Goal: Task Accomplishment & Management: Complete application form

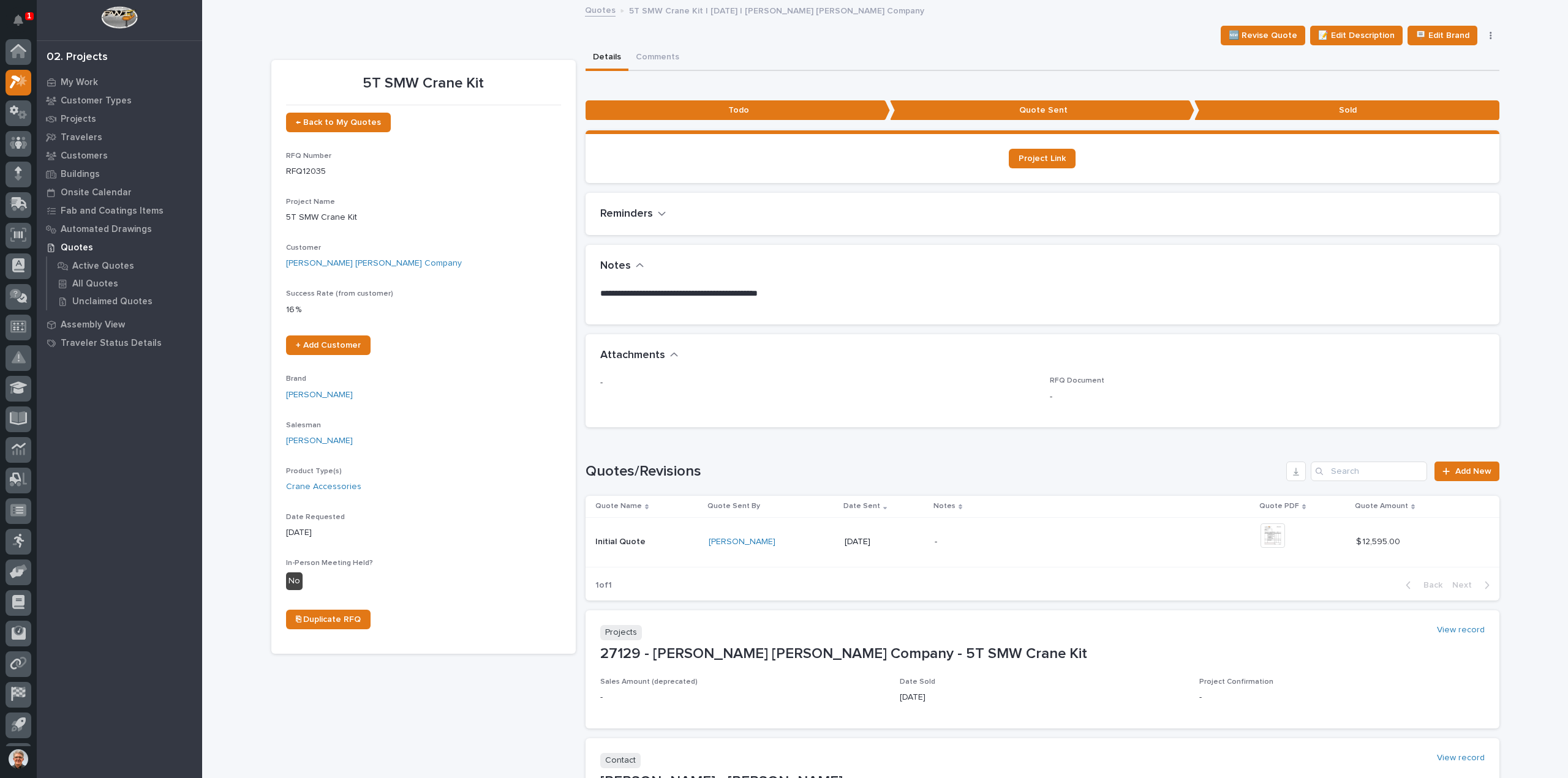
scroll to position [27, 0]
click at [80, 77] on p "My Work" at bounding box center [79, 83] width 38 height 11
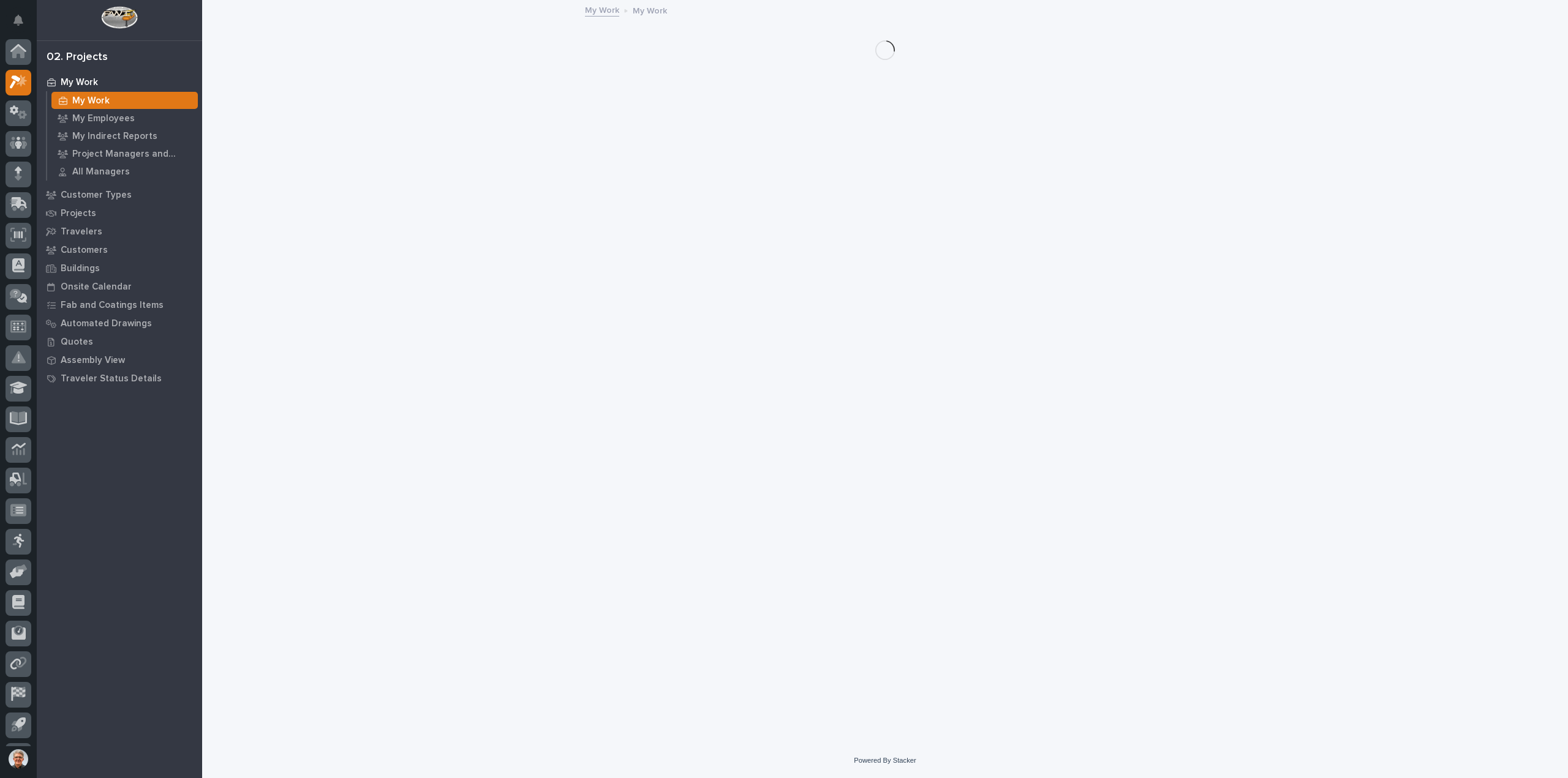
scroll to position [27, 0]
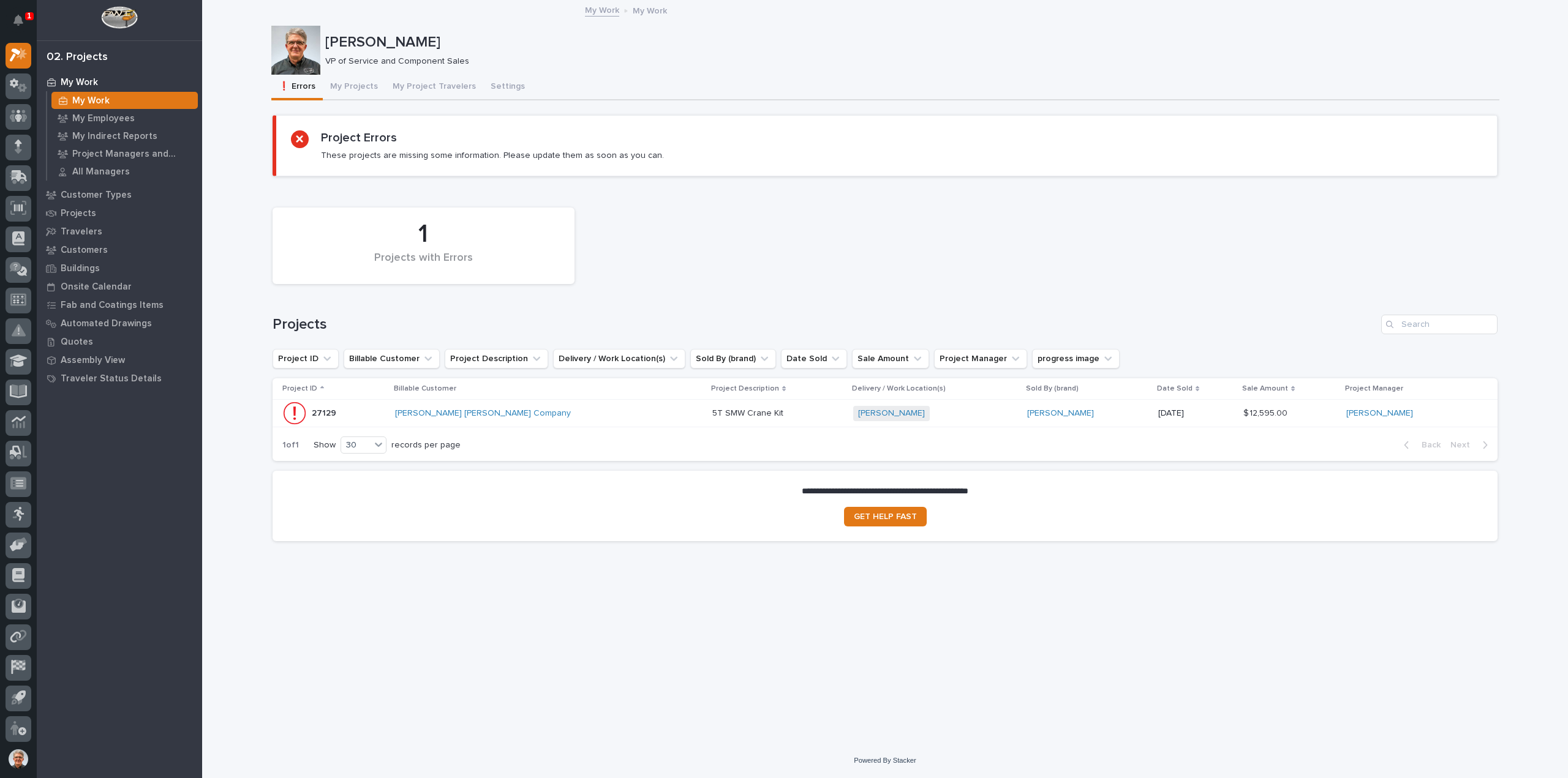
click at [712, 409] on p "5T SMW Crane Kit" at bounding box center [749, 413] width 73 height 13
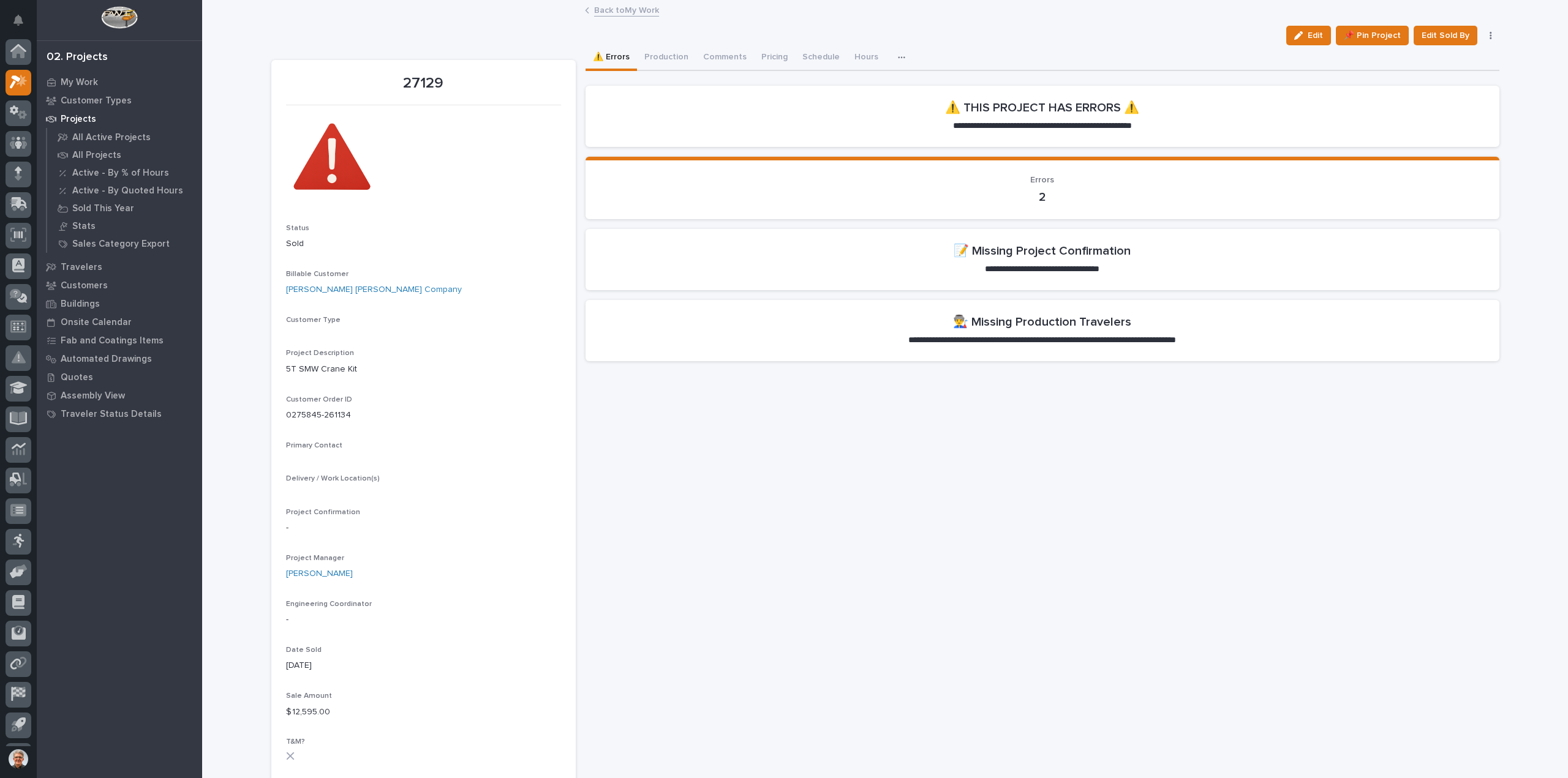
scroll to position [27, 0]
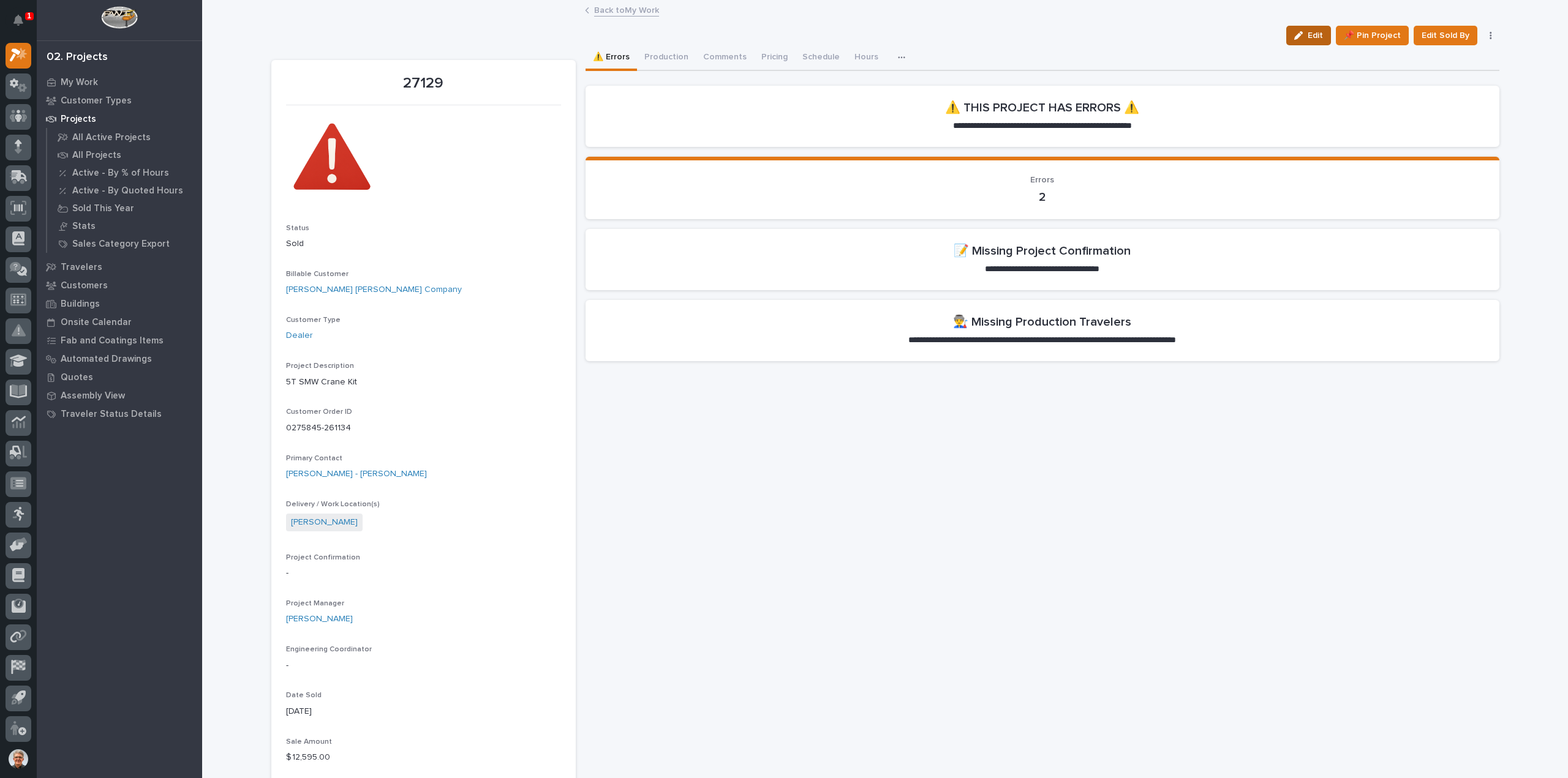
click at [1312, 30] on span "Edit" at bounding box center [1315, 36] width 16 height 11
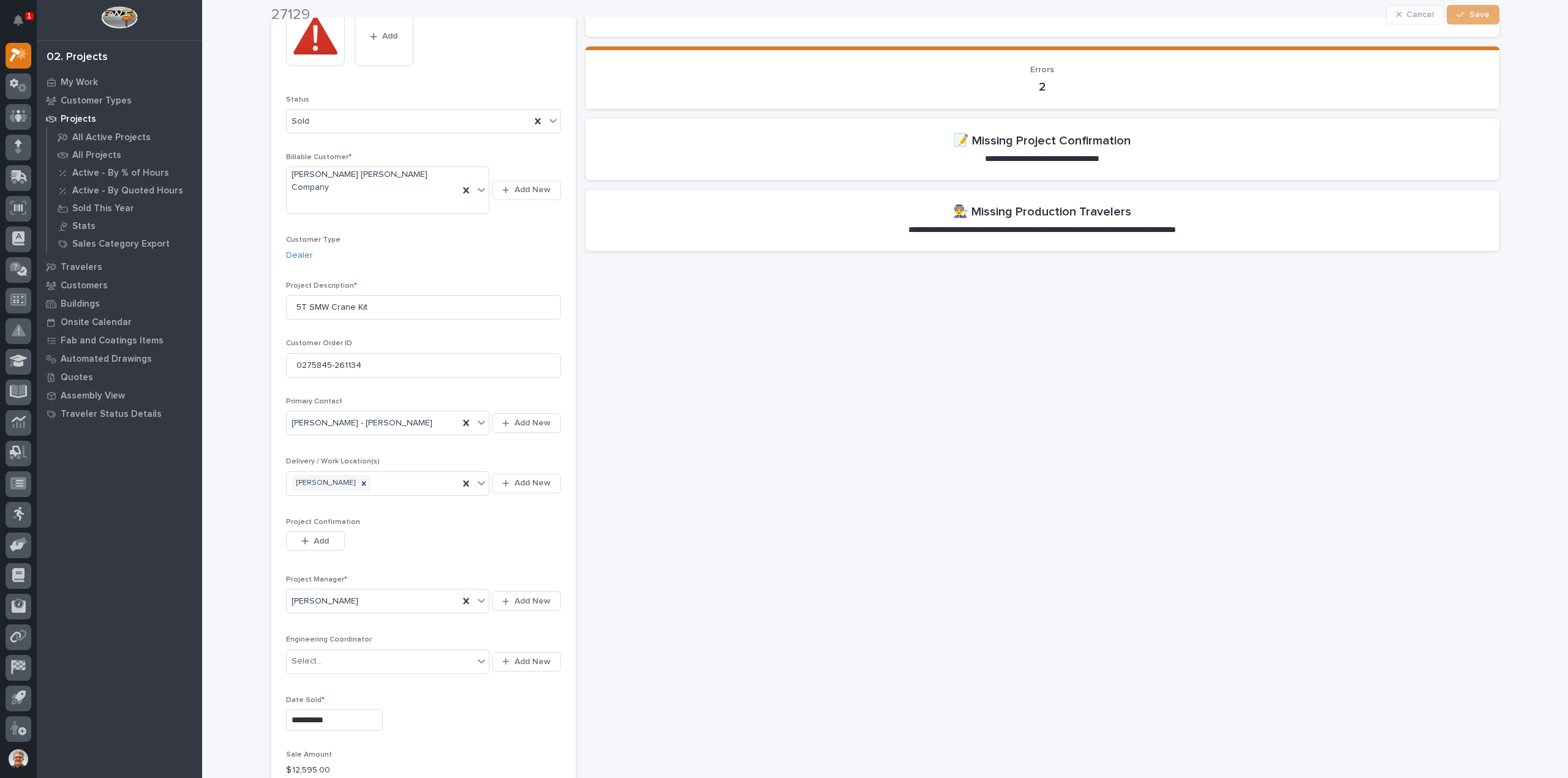
scroll to position [245, 0]
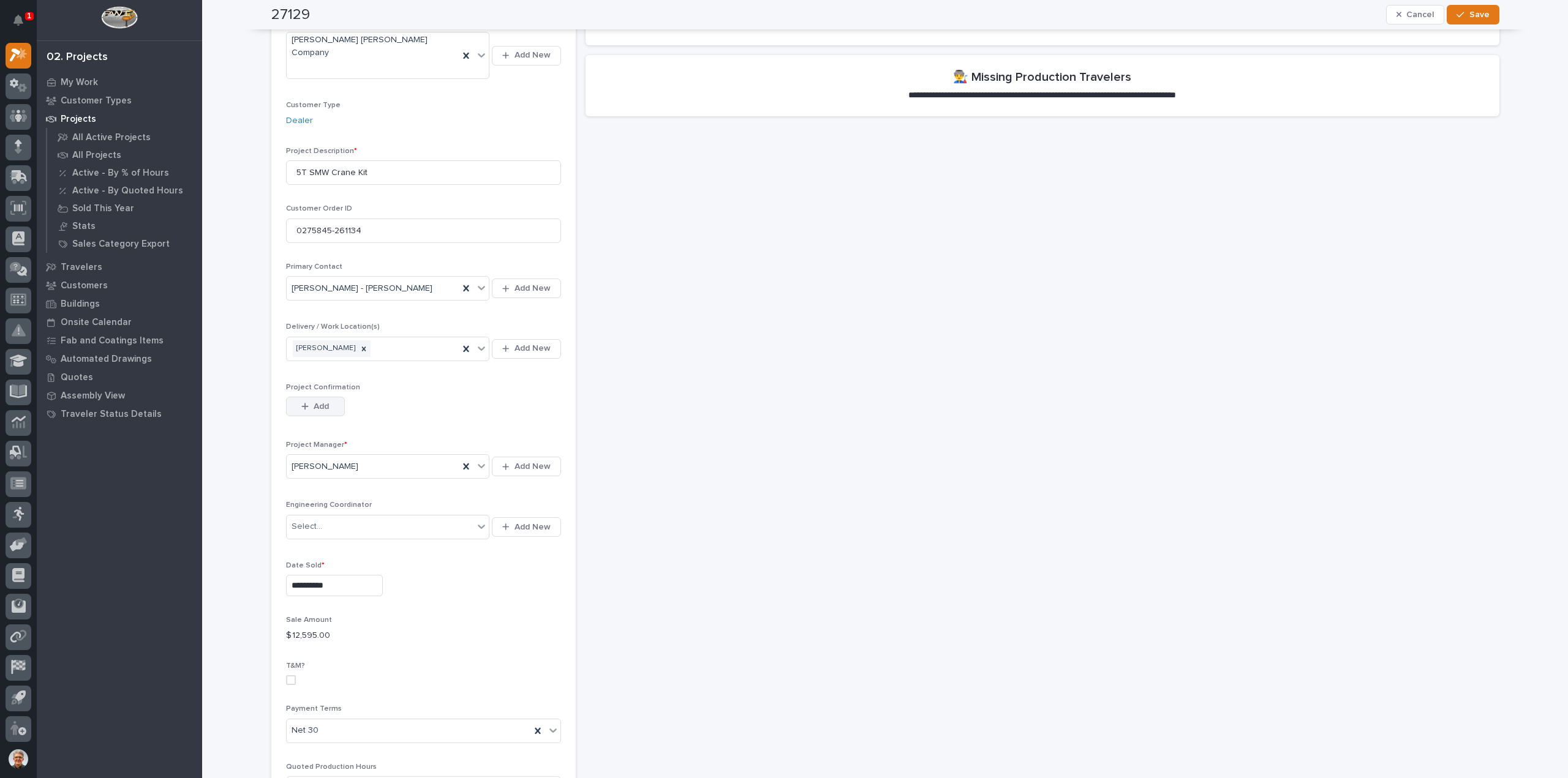
click at [301, 402] on icon "button" at bounding box center [304, 406] width 7 height 9
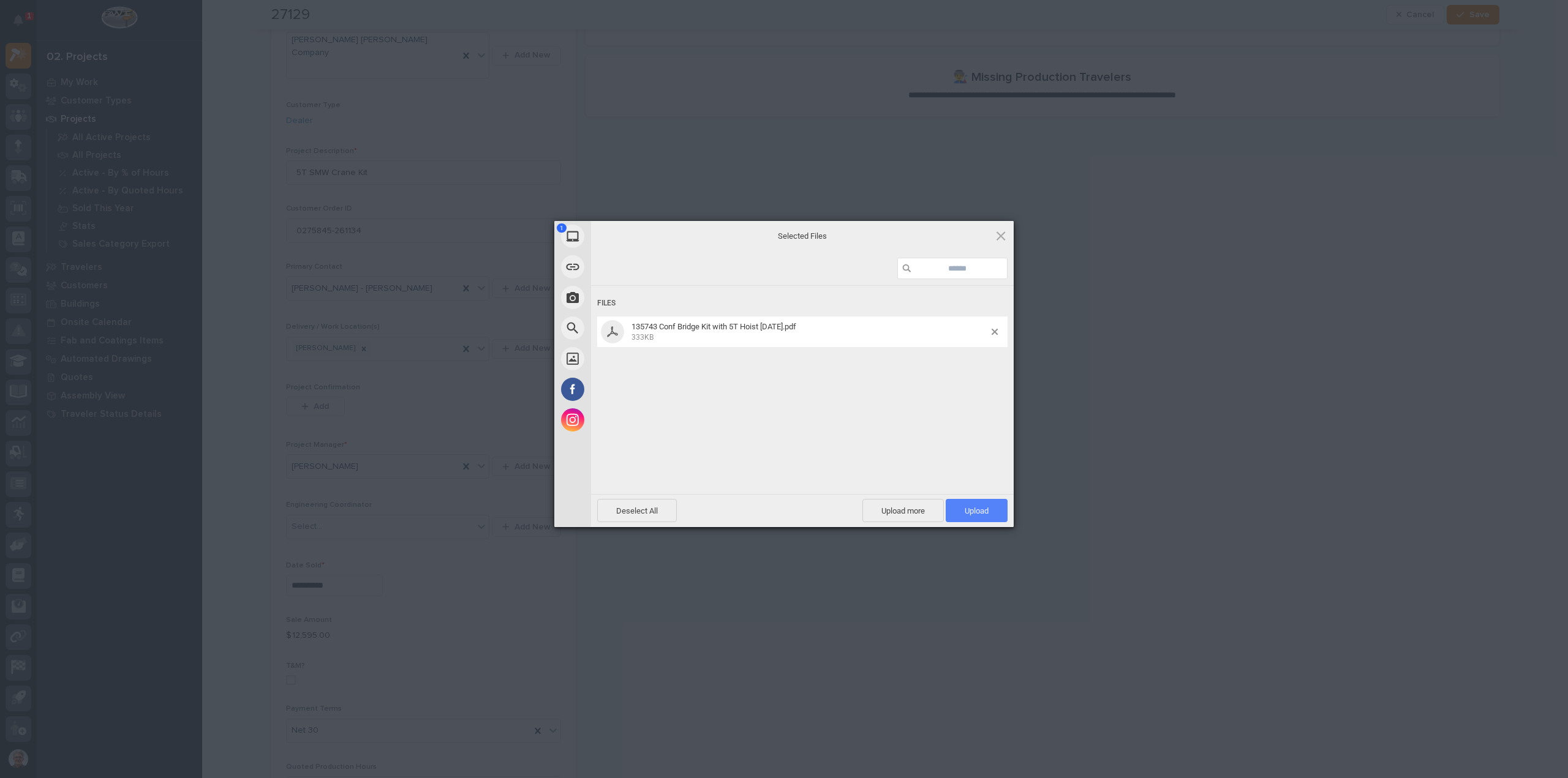
click at [976, 506] on span "Upload 1" at bounding box center [977, 511] width 24 height 9
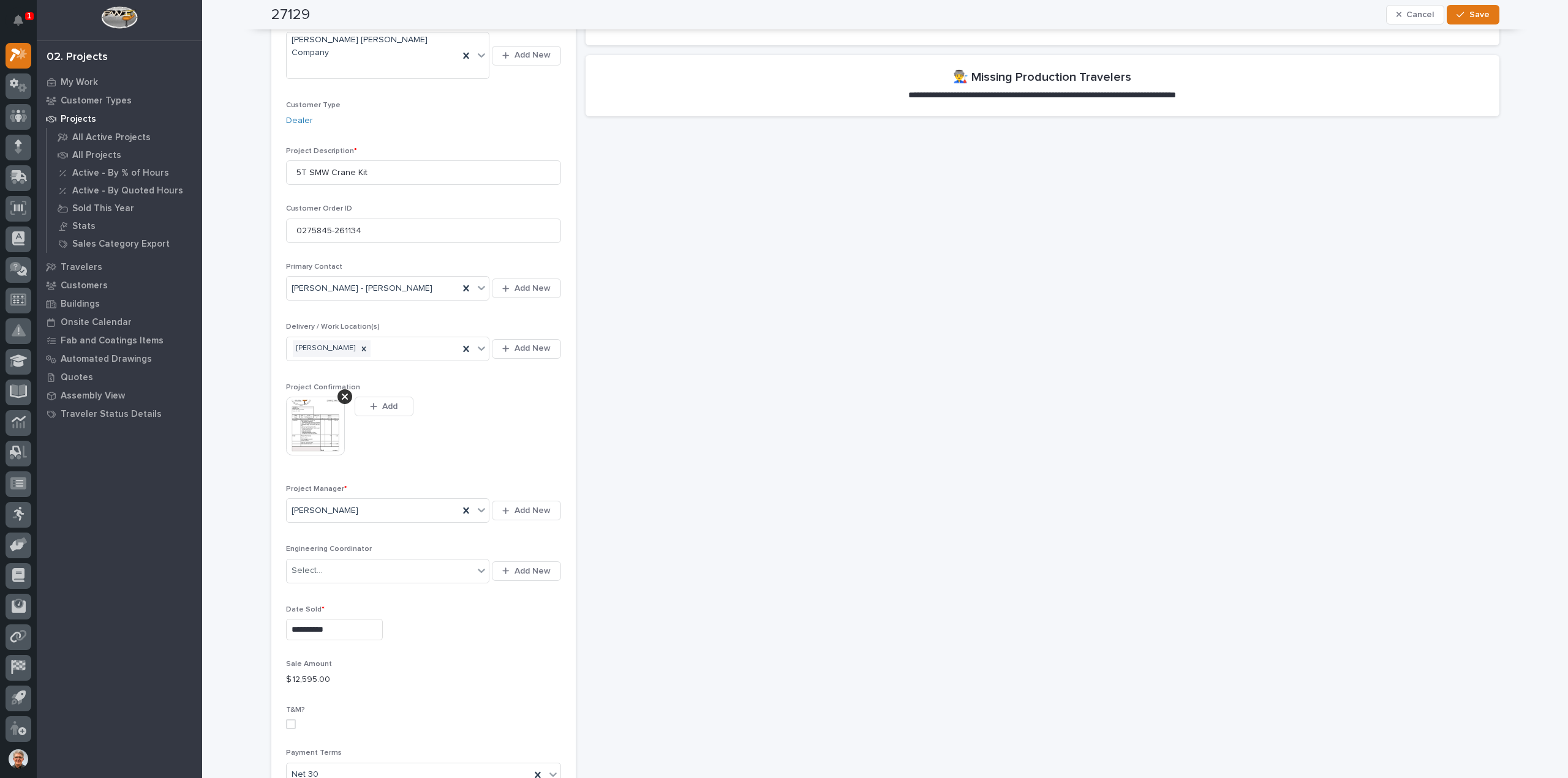
scroll to position [267, 0]
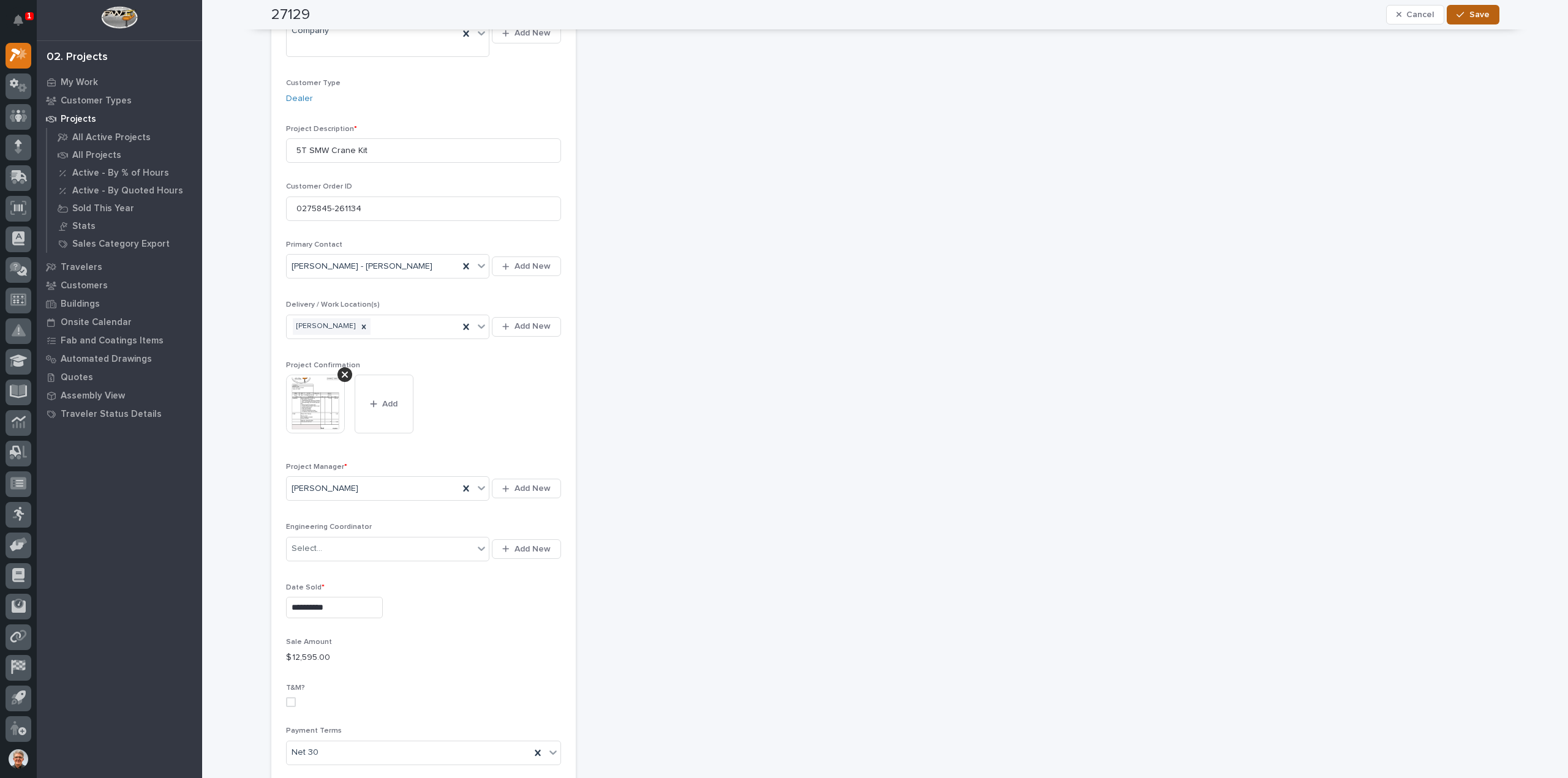
click at [1477, 11] on span "Save" at bounding box center [1479, 15] width 20 height 11
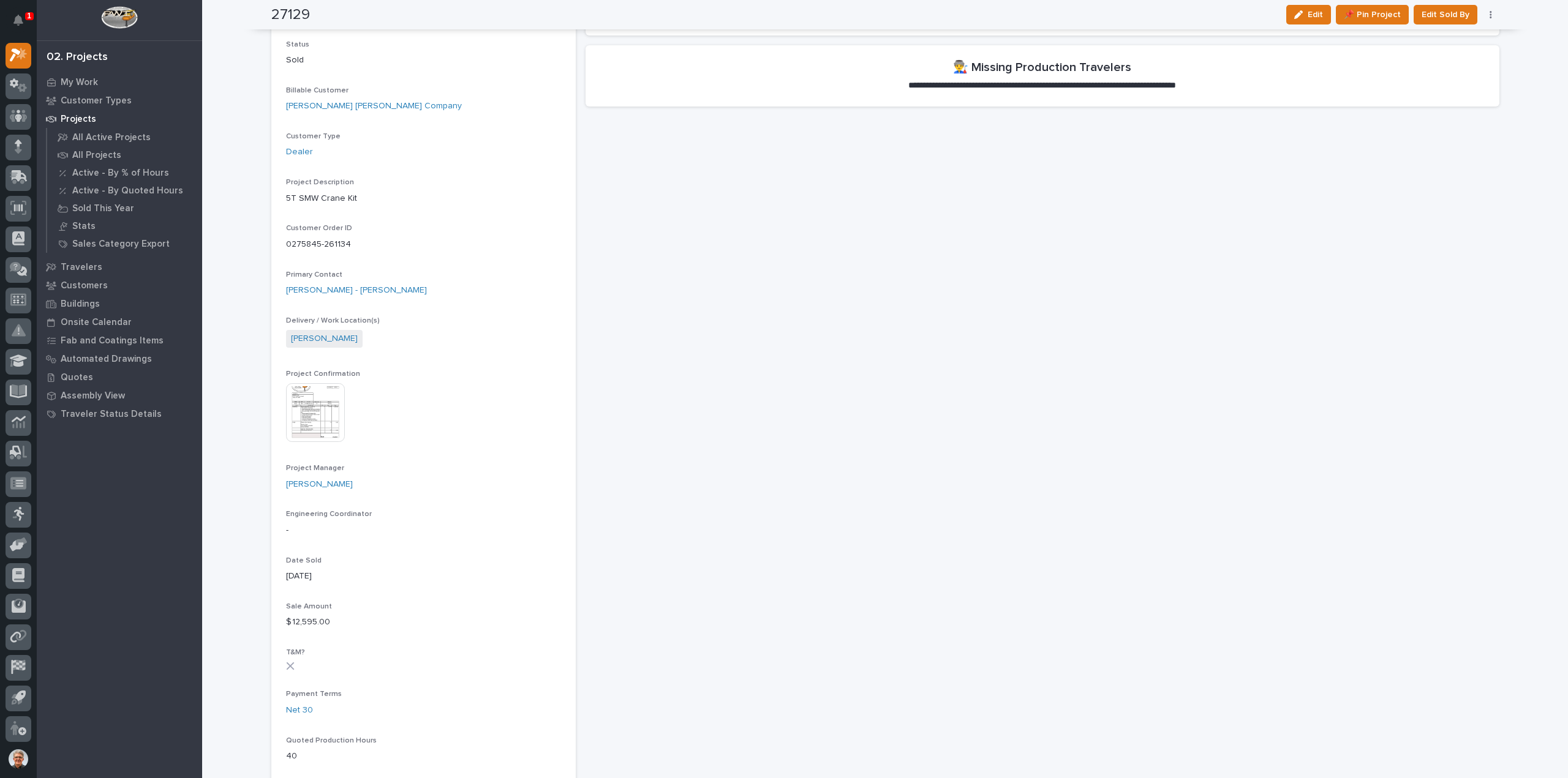
scroll to position [0, 0]
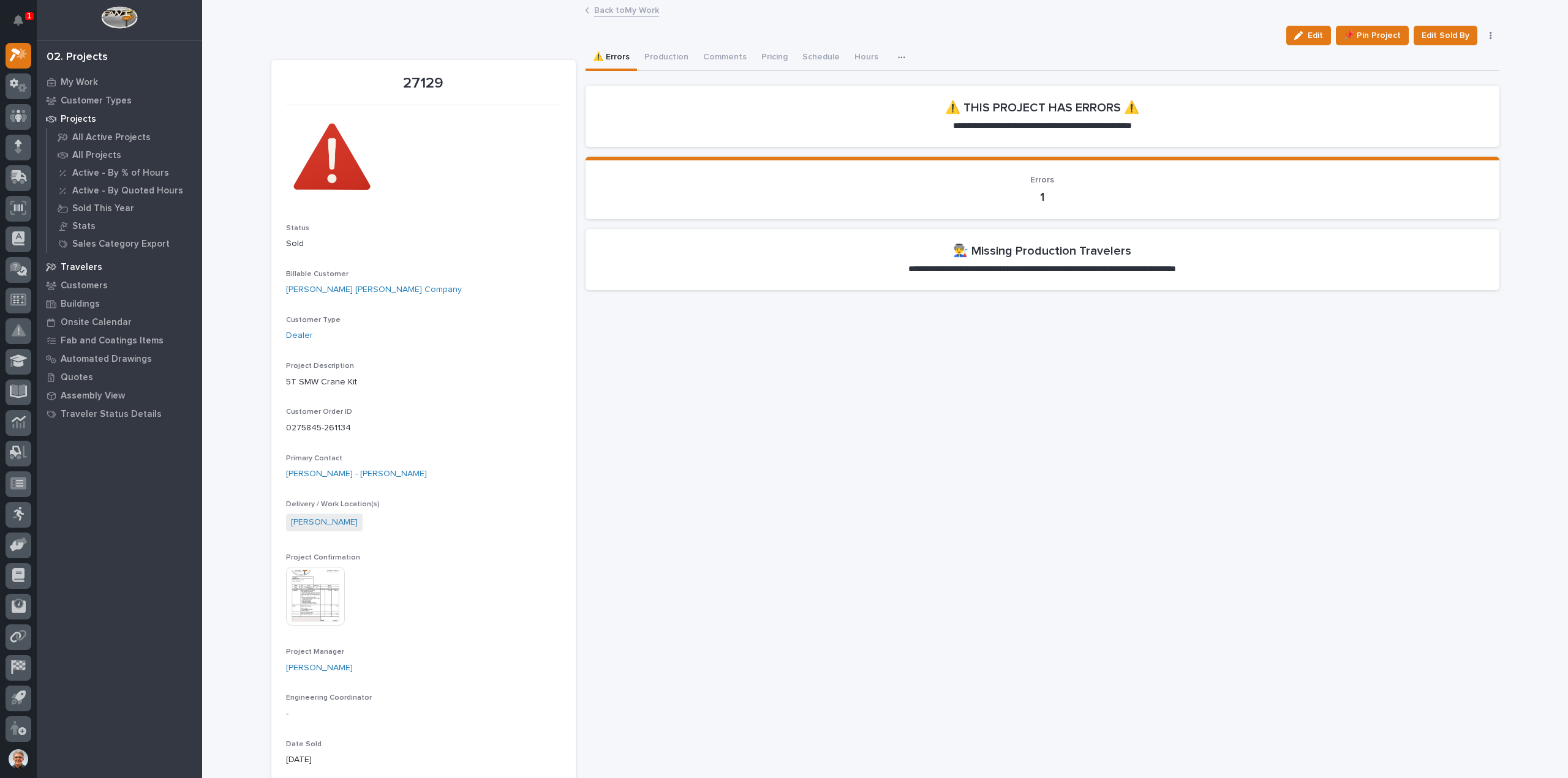
click at [82, 267] on p "Travelers" at bounding box center [81, 267] width 42 height 11
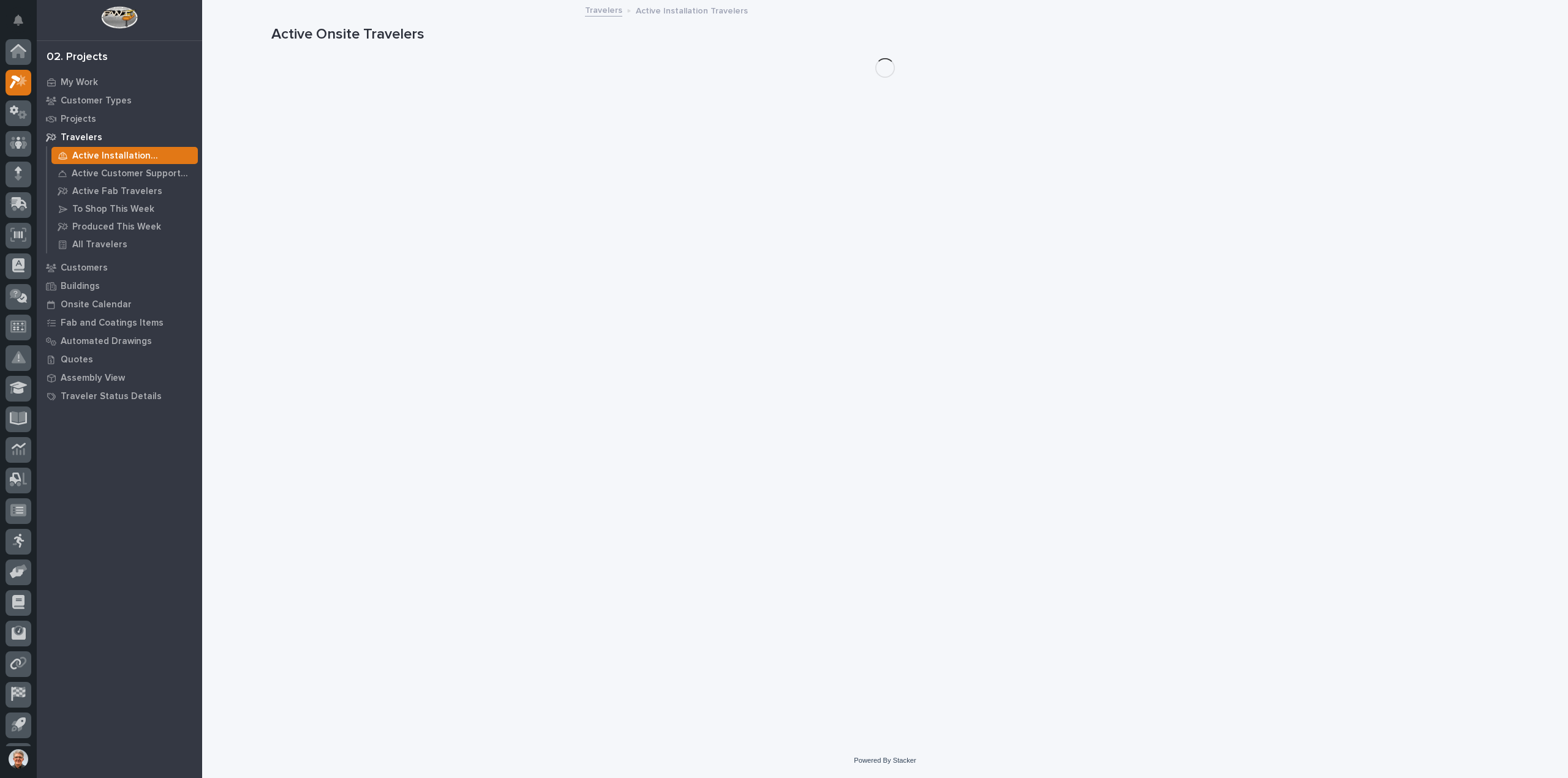
scroll to position [27, 0]
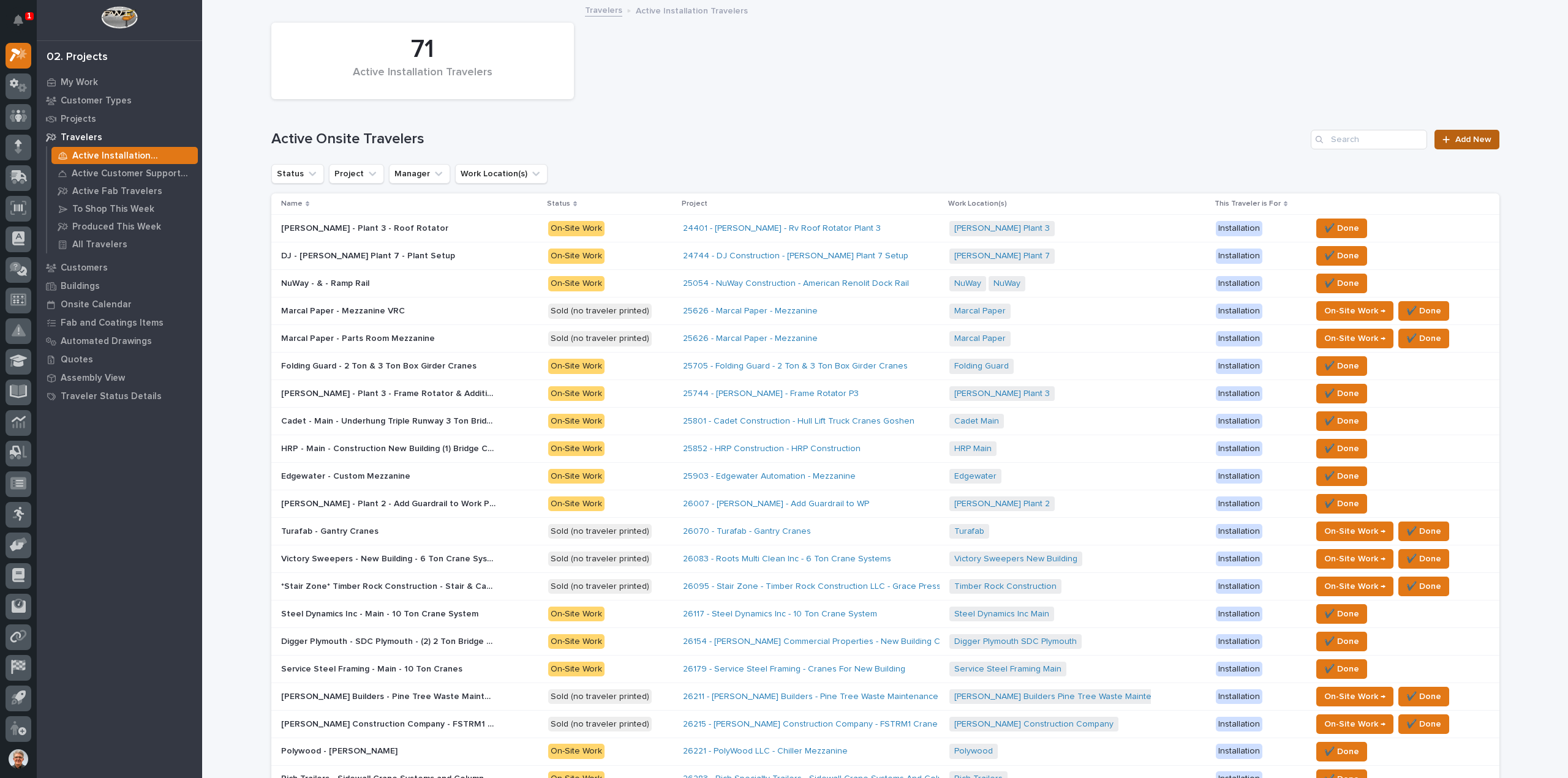
click at [1468, 136] on span "Add New" at bounding box center [1473, 139] width 36 height 9
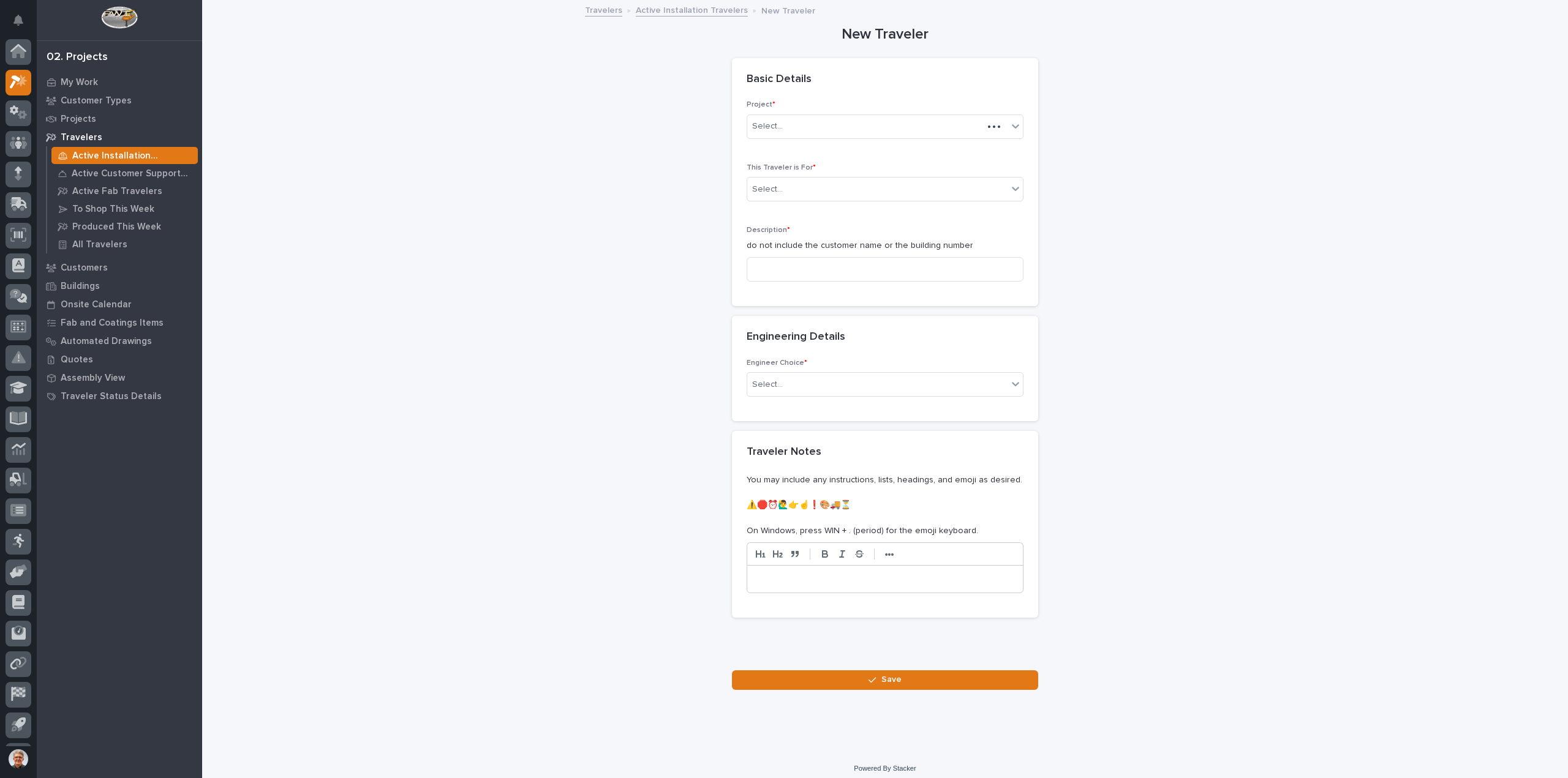
scroll to position [27, 0]
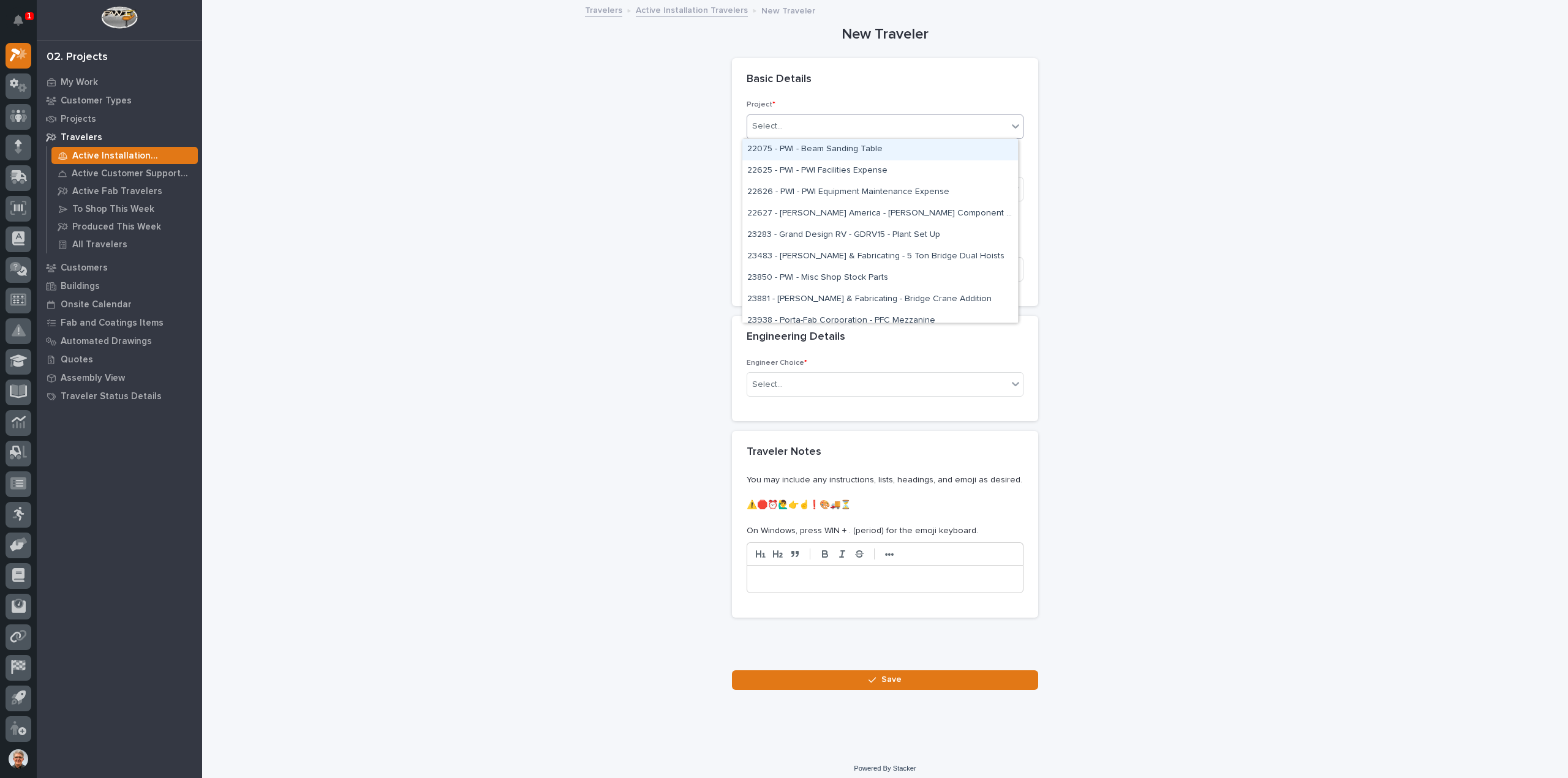
click at [784, 124] on input "text" at bounding box center [785, 126] width 2 height 11
type input "*****"
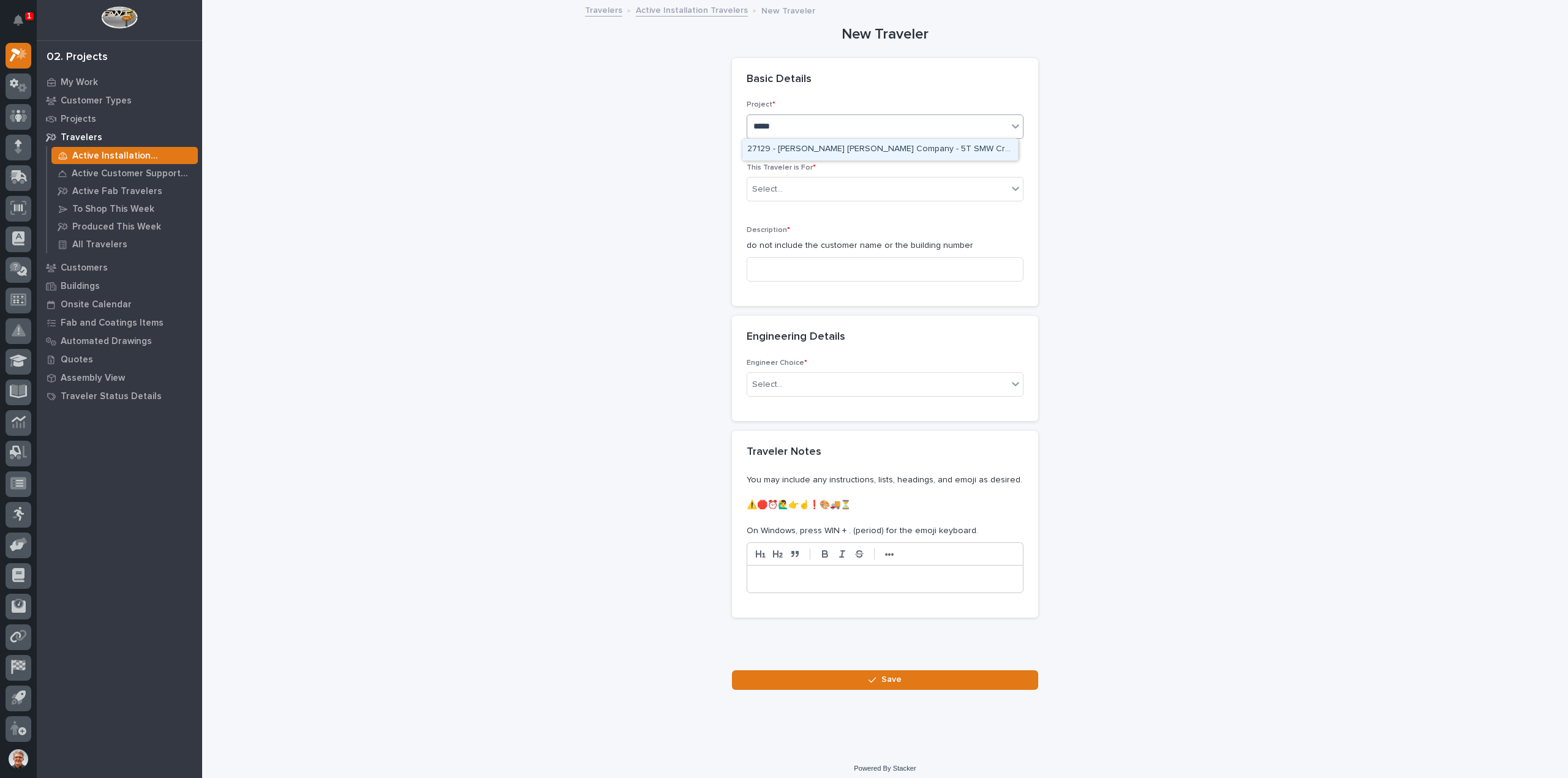
click at [827, 147] on div "27129 - [PERSON_NAME] [PERSON_NAME] Company - 5T SMW Crane Kit" at bounding box center [880, 149] width 276 height 21
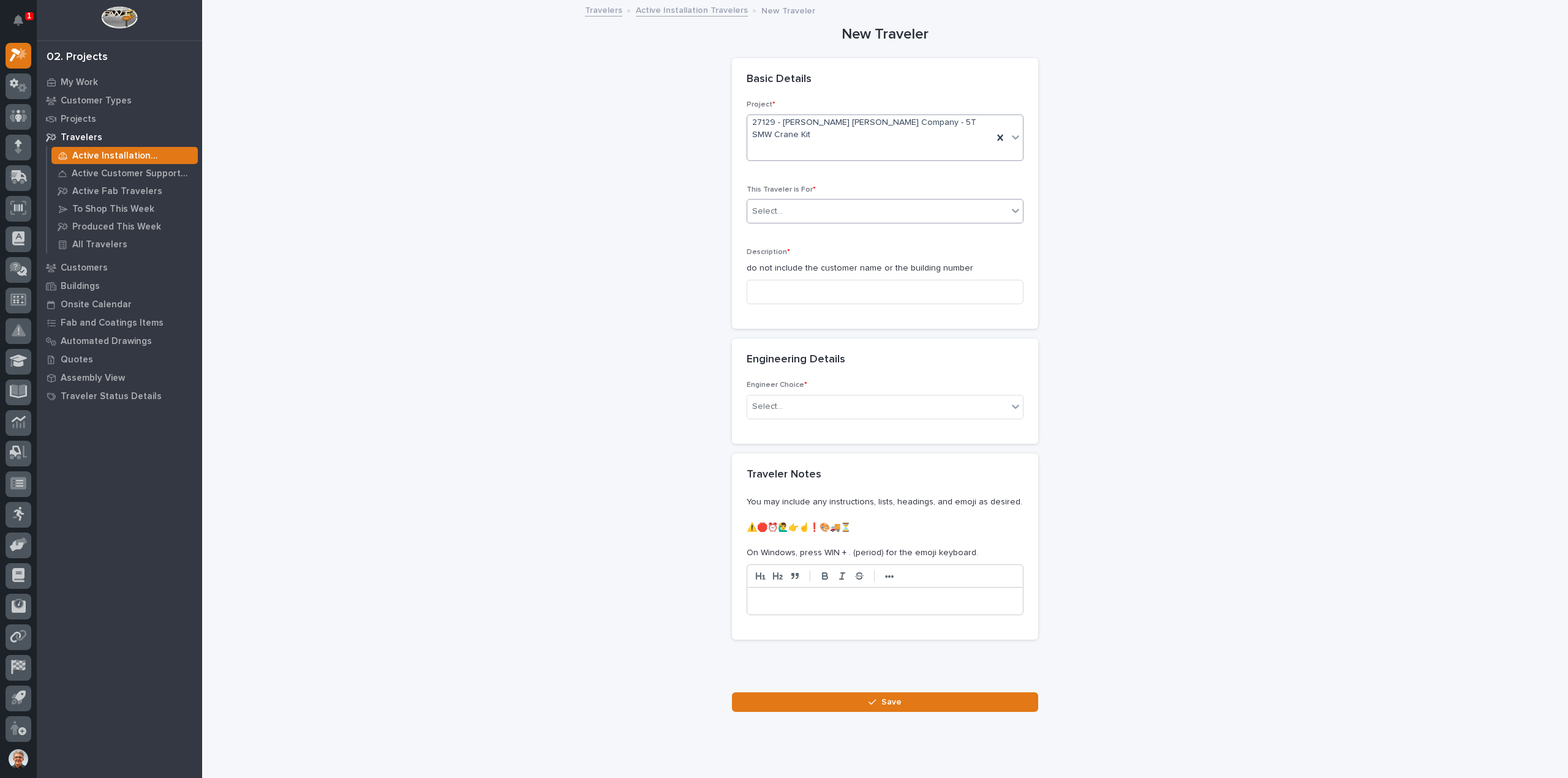
click at [776, 206] on div "Select..." at bounding box center [768, 212] width 31 height 13
click at [768, 209] on span "Production" at bounding box center [771, 210] width 47 height 14
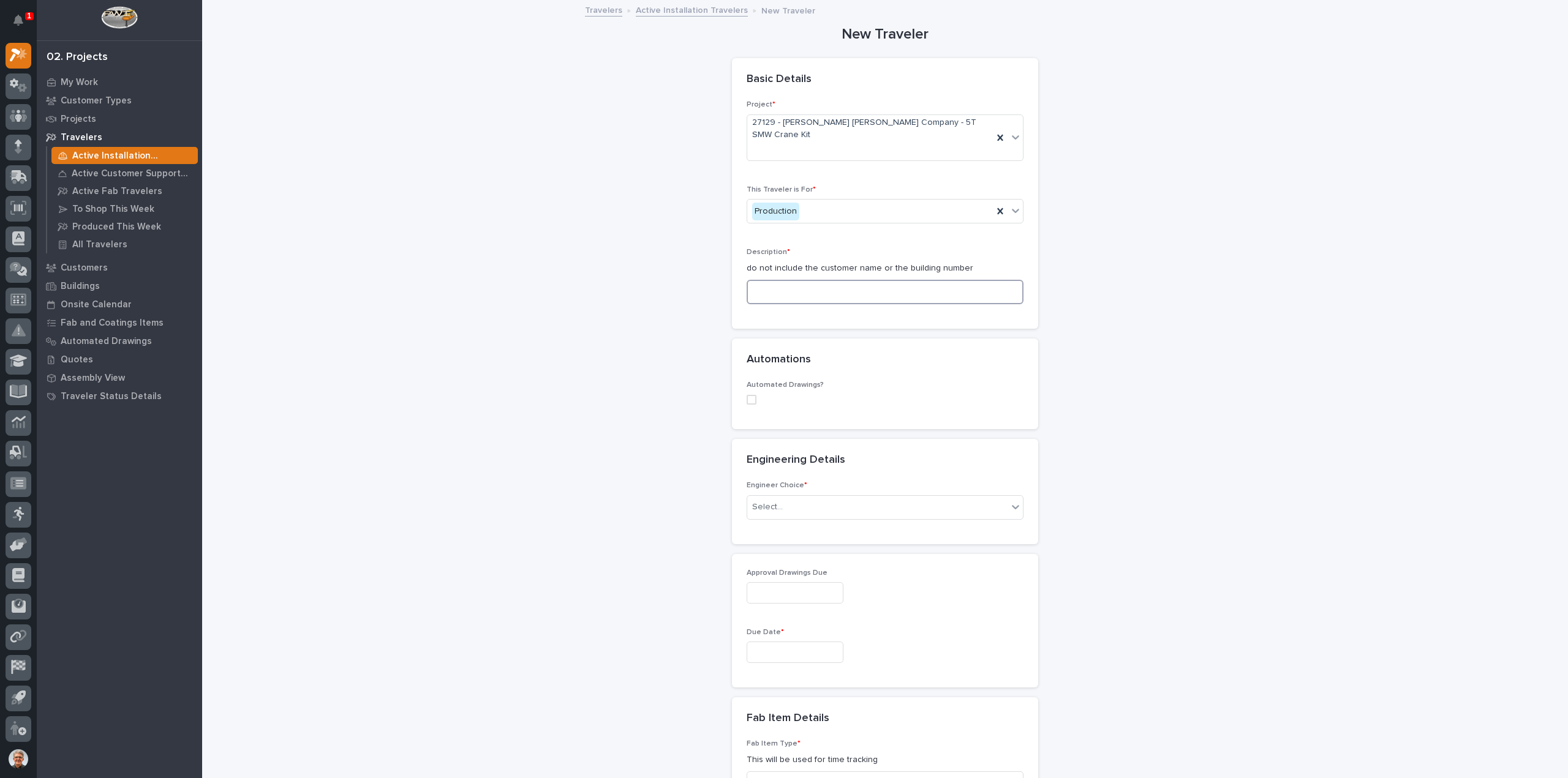
click at [764, 280] on input at bounding box center [884, 292] width 277 height 24
click at [767, 280] on input at bounding box center [884, 292] width 277 height 24
type input "T"
type input "4"
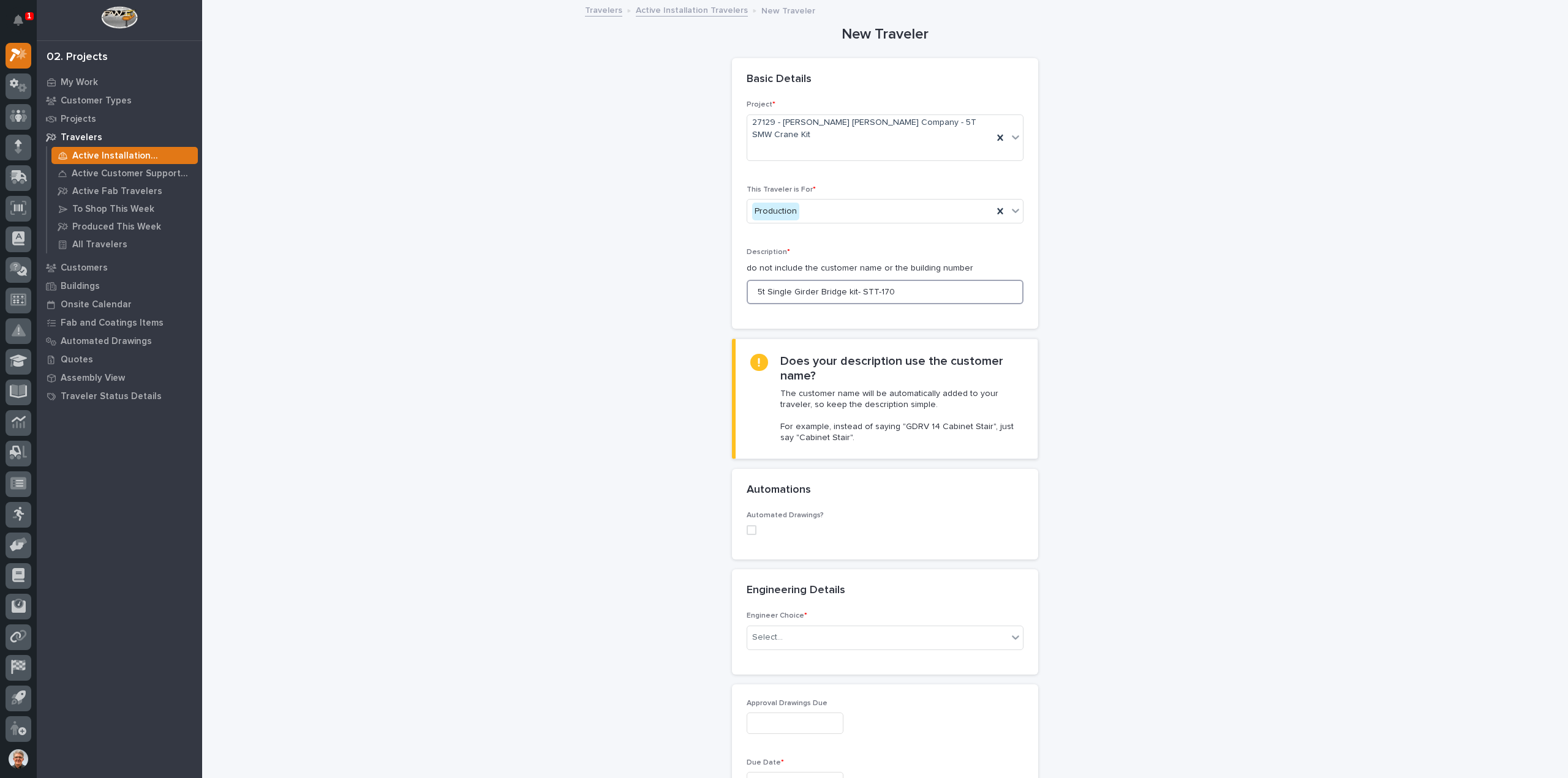
click at [746, 525] on span at bounding box center [751, 530] width 10 height 10
type input "5t Single Girder Bridge kit- STT-170"
click at [767, 603] on div "Select..." at bounding box center [768, 610] width 31 height 13
type input "***"
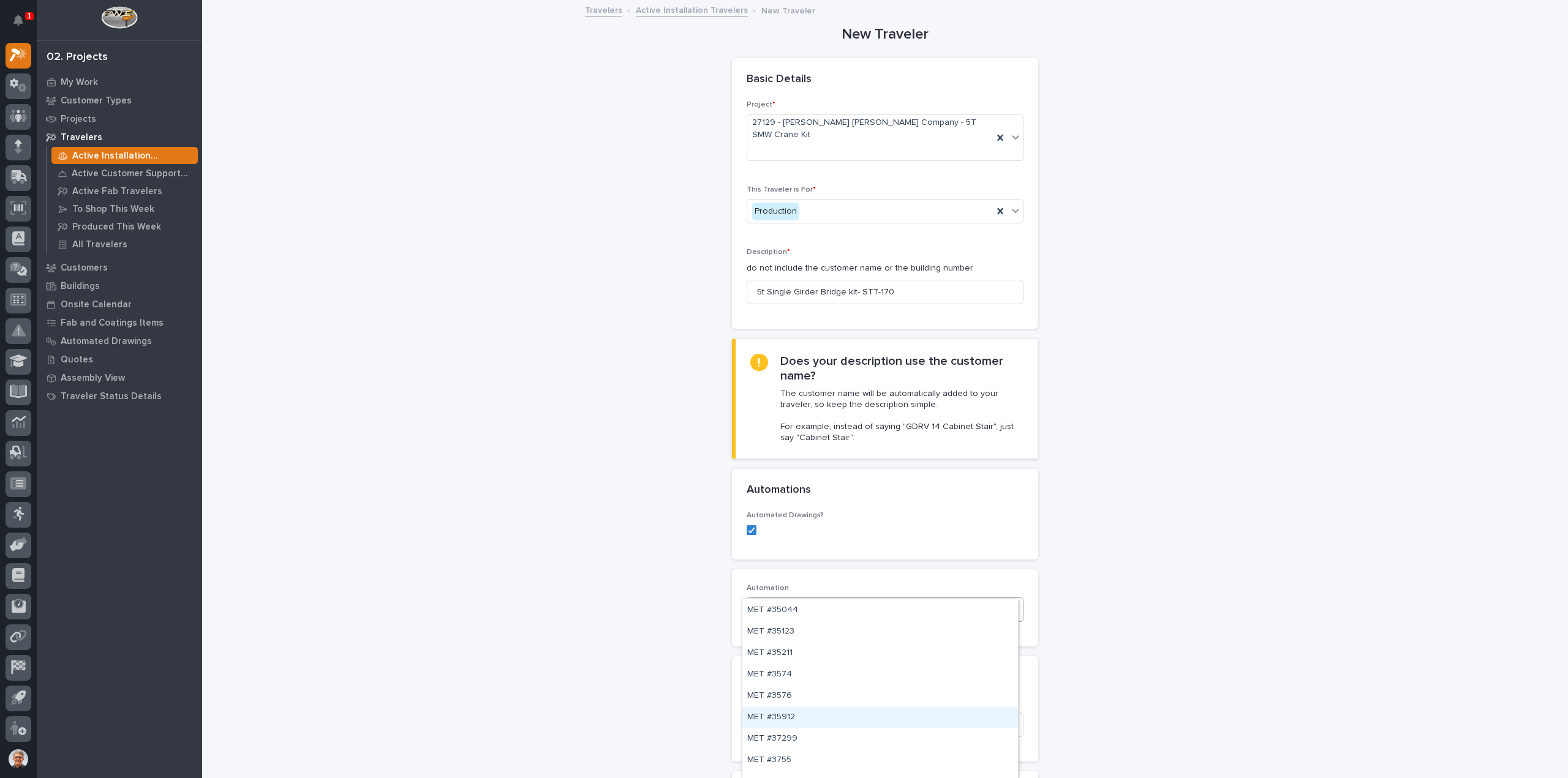
click at [778, 716] on div "MET #35912" at bounding box center [880, 718] width 276 height 21
click at [774, 718] on div "Select..." at bounding box center [768, 725] width 31 height 13
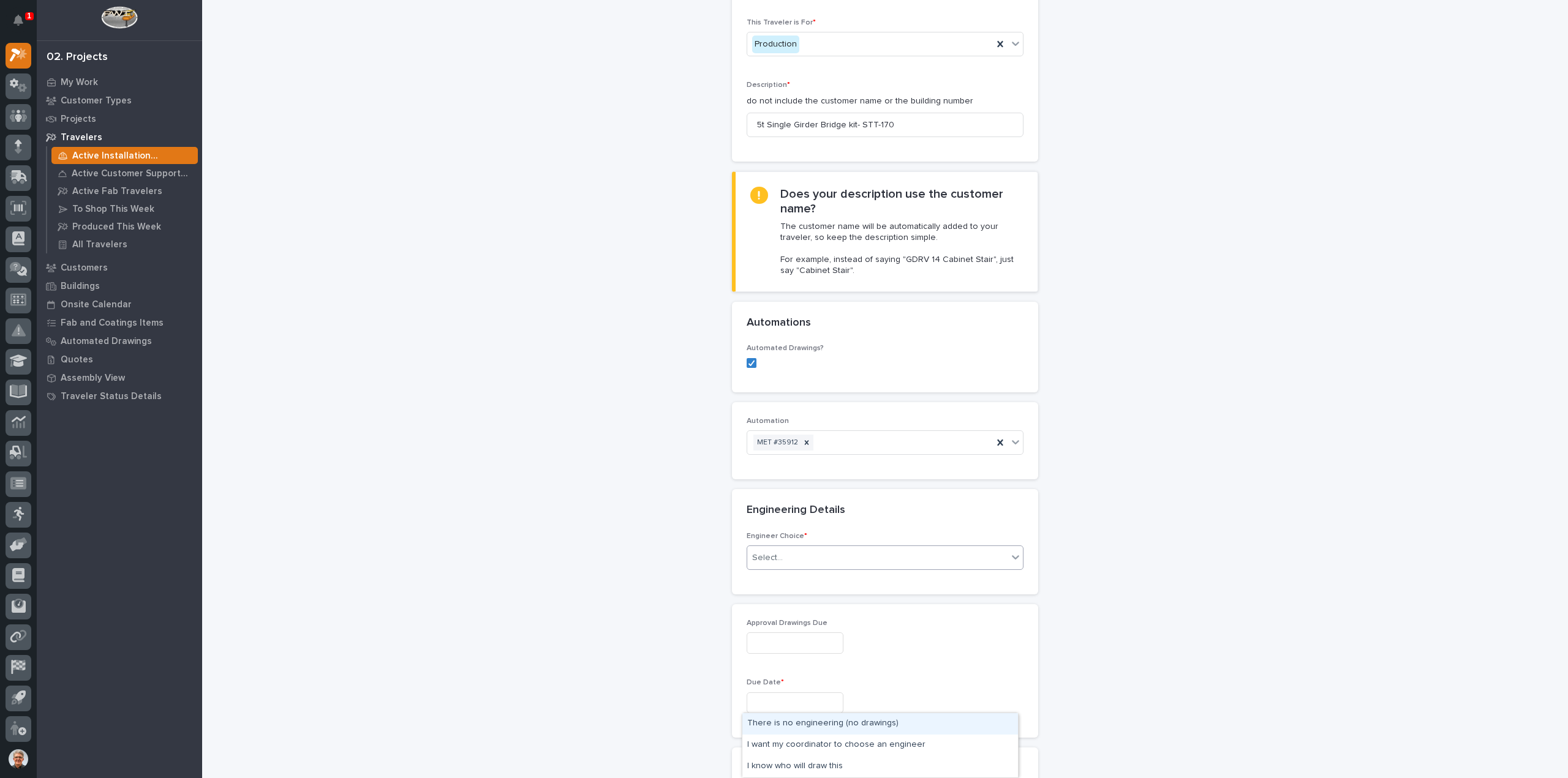
scroll to position [245, 0]
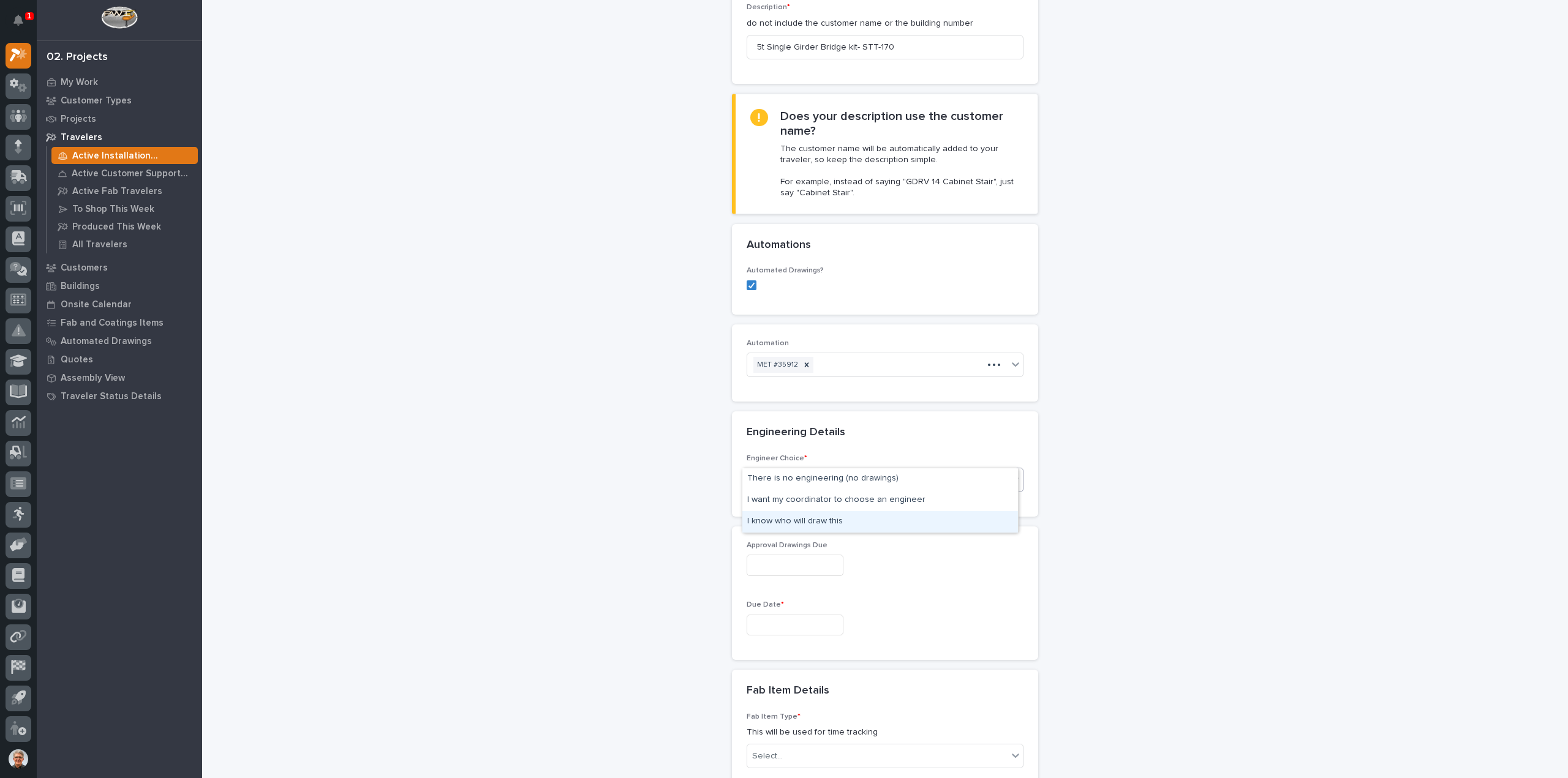
click at [781, 520] on div "I know who will draw this" at bounding box center [880, 522] width 276 height 21
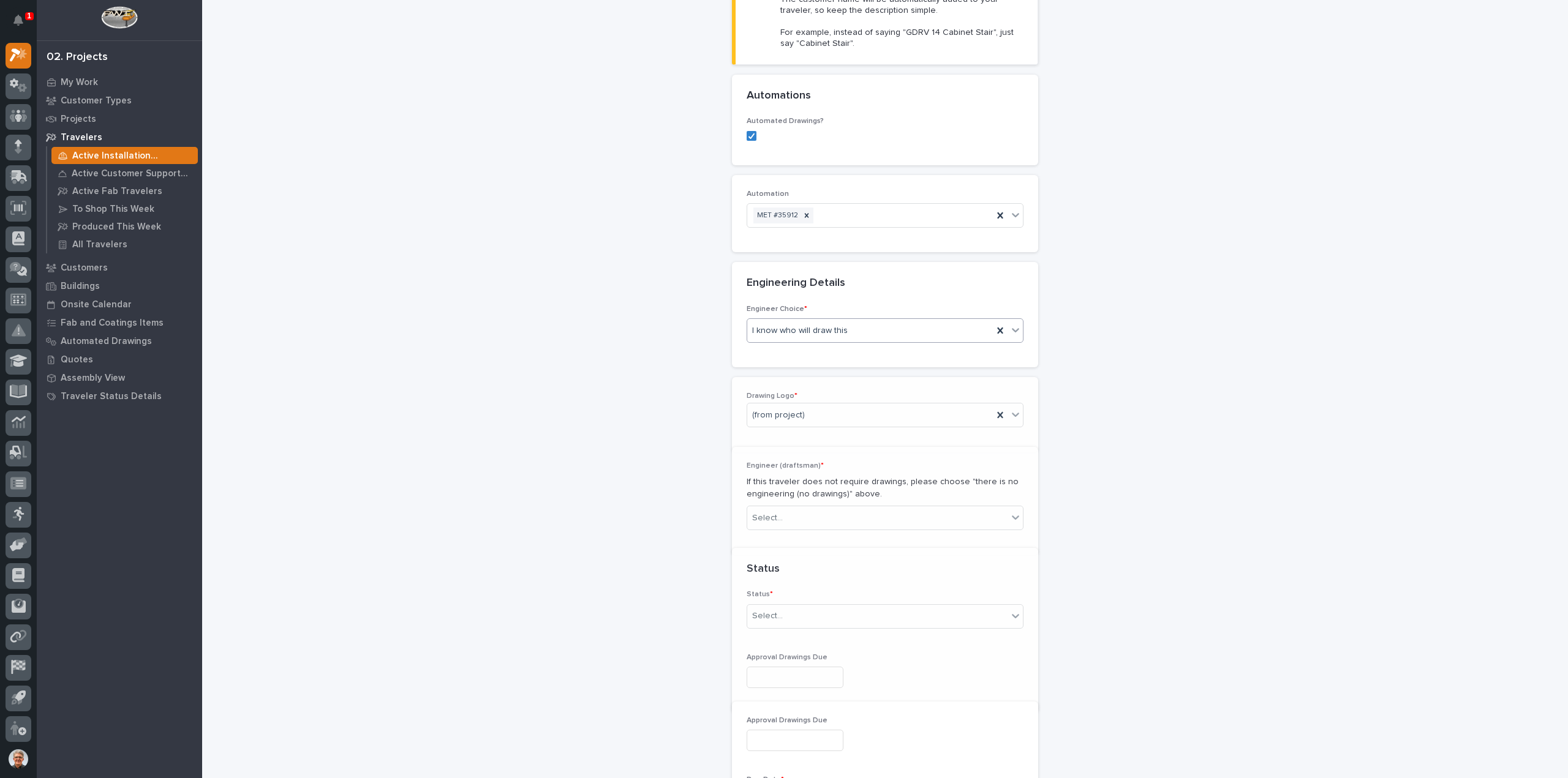
scroll to position [432, 0]
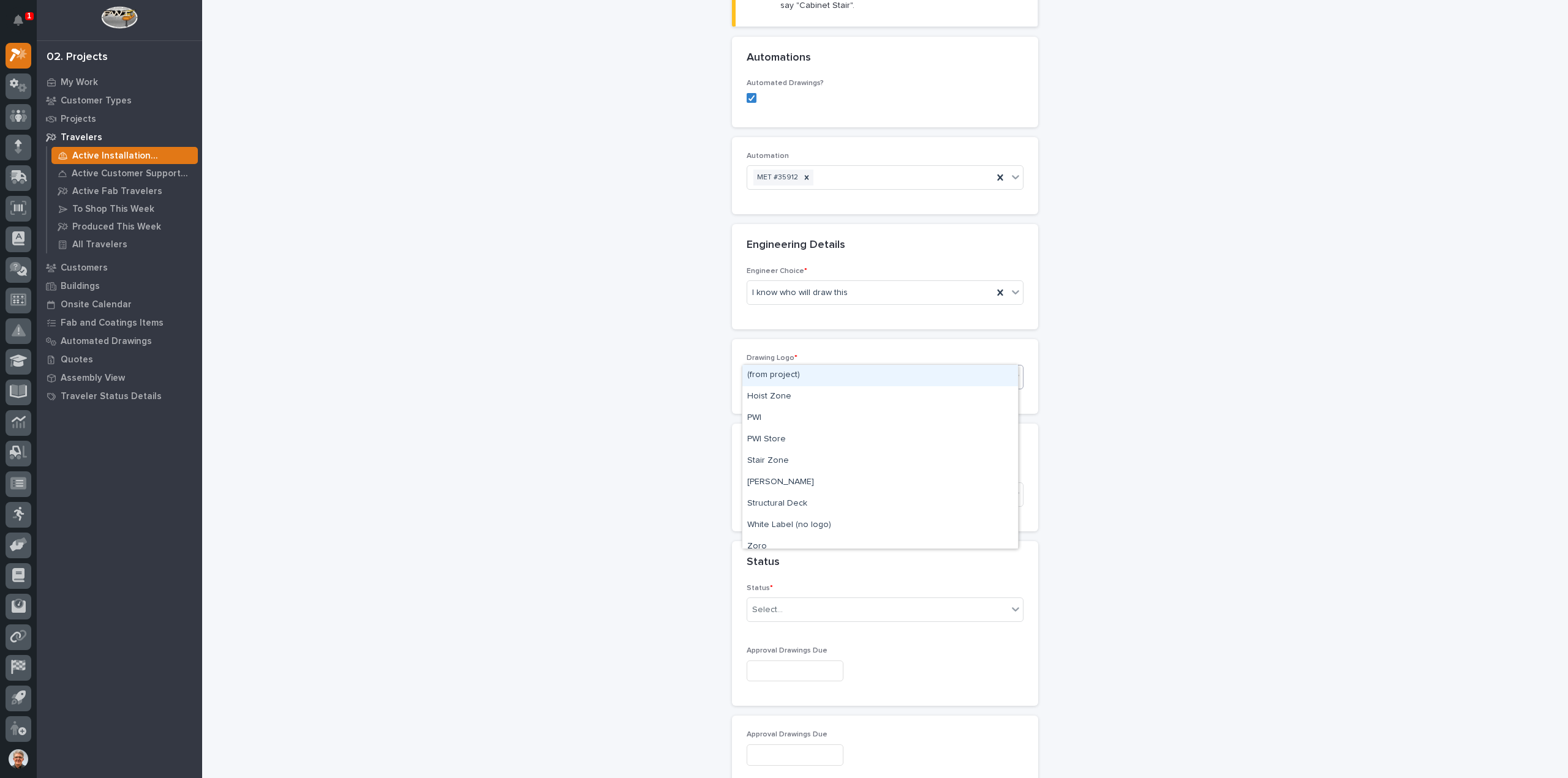
click at [1017, 370] on icon at bounding box center [1015, 376] width 12 height 12
click at [759, 480] on div "[PERSON_NAME]" at bounding box center [880, 483] width 276 height 21
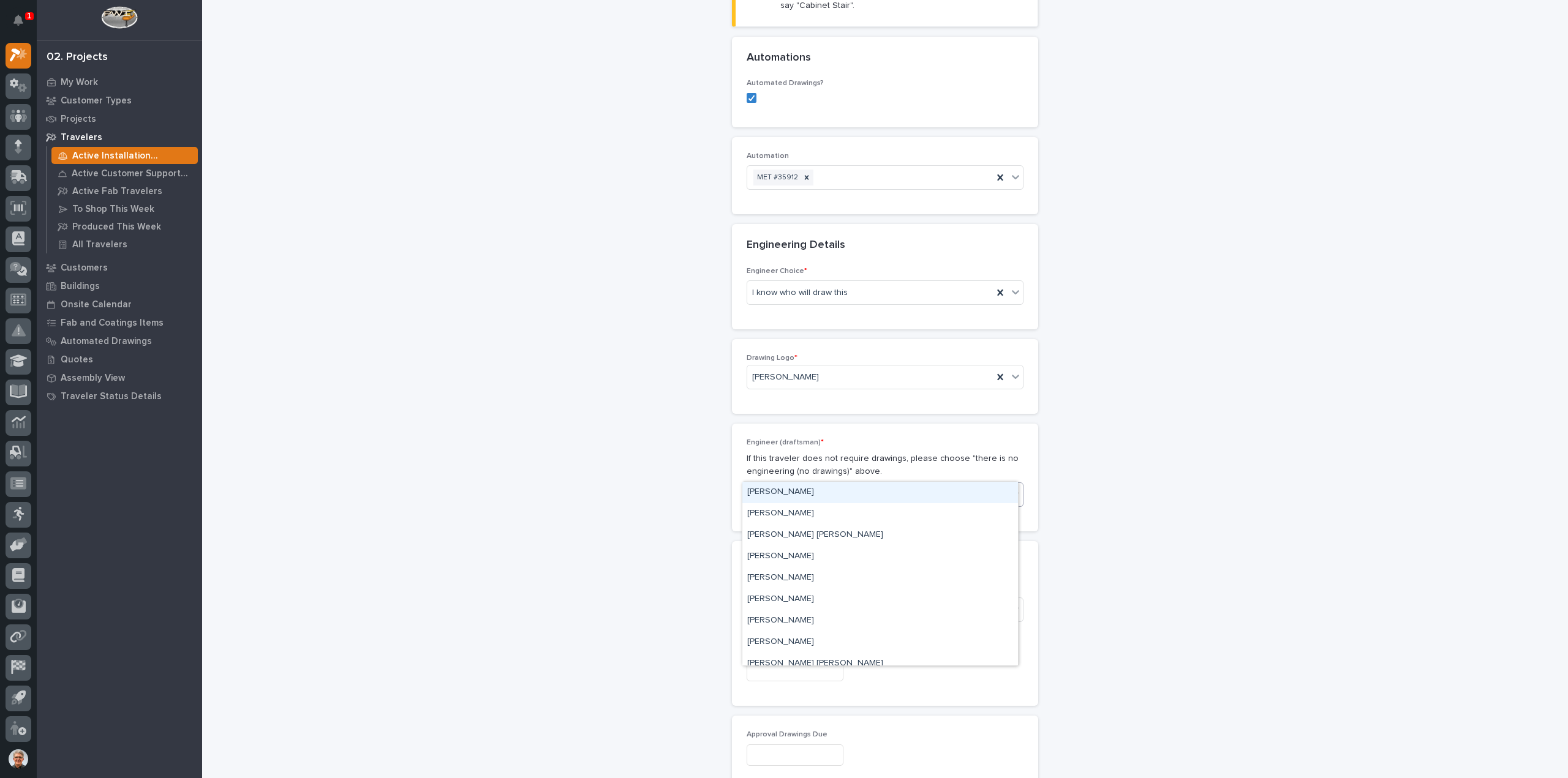
click at [772, 488] on div "Select..." at bounding box center [768, 495] width 31 height 13
click at [760, 490] on div "[PERSON_NAME]" at bounding box center [880, 493] width 276 height 21
click at [760, 603] on div "Select..." at bounding box center [768, 610] width 31 height 13
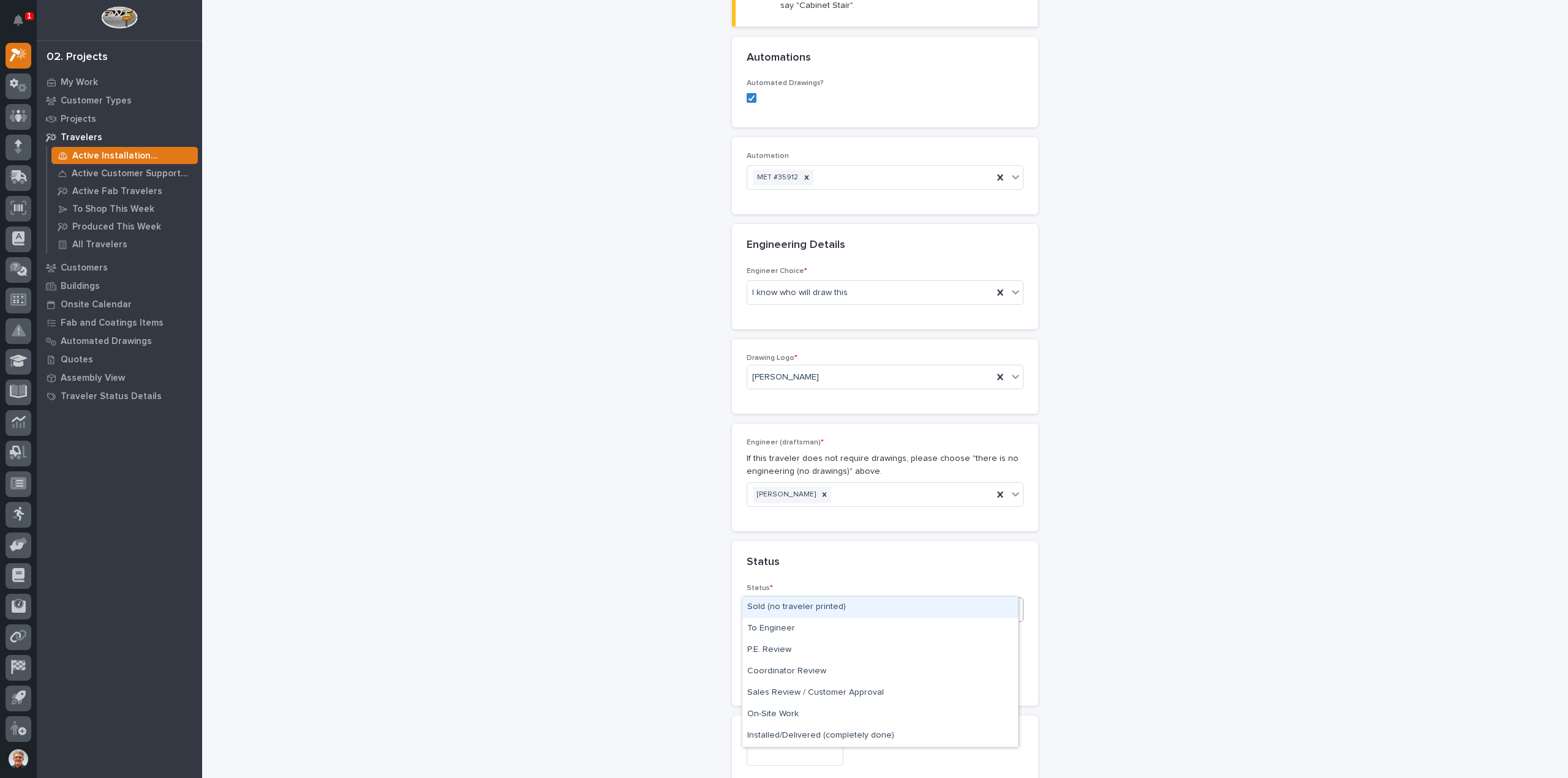
click at [755, 606] on div "Sold (no traveler printed)" at bounding box center [880, 608] width 276 height 21
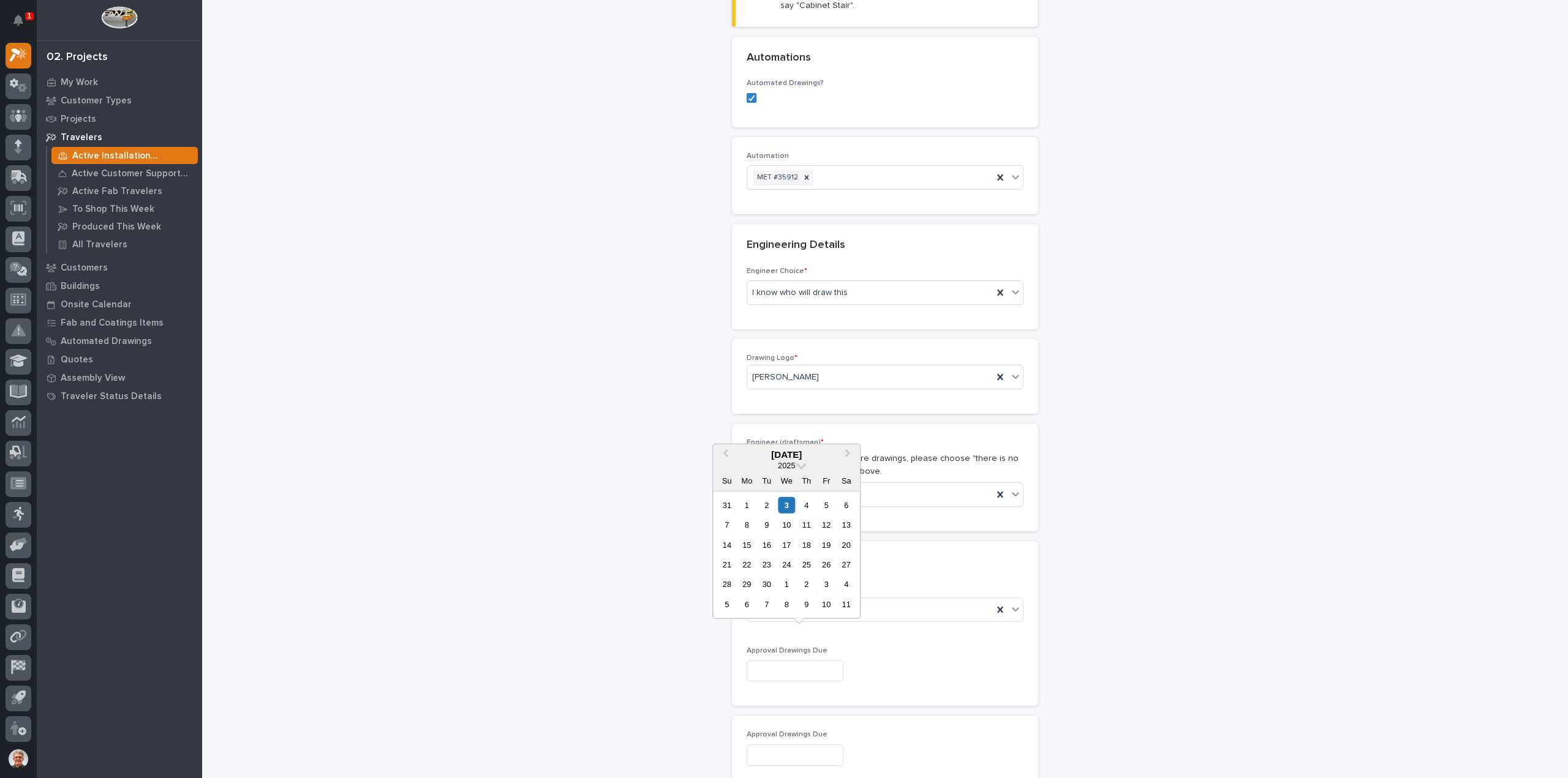
click at [755, 661] on input "text" at bounding box center [795, 671] width 97 height 21
click at [806, 506] on div "4" at bounding box center [806, 505] width 16 height 16
type input "**********"
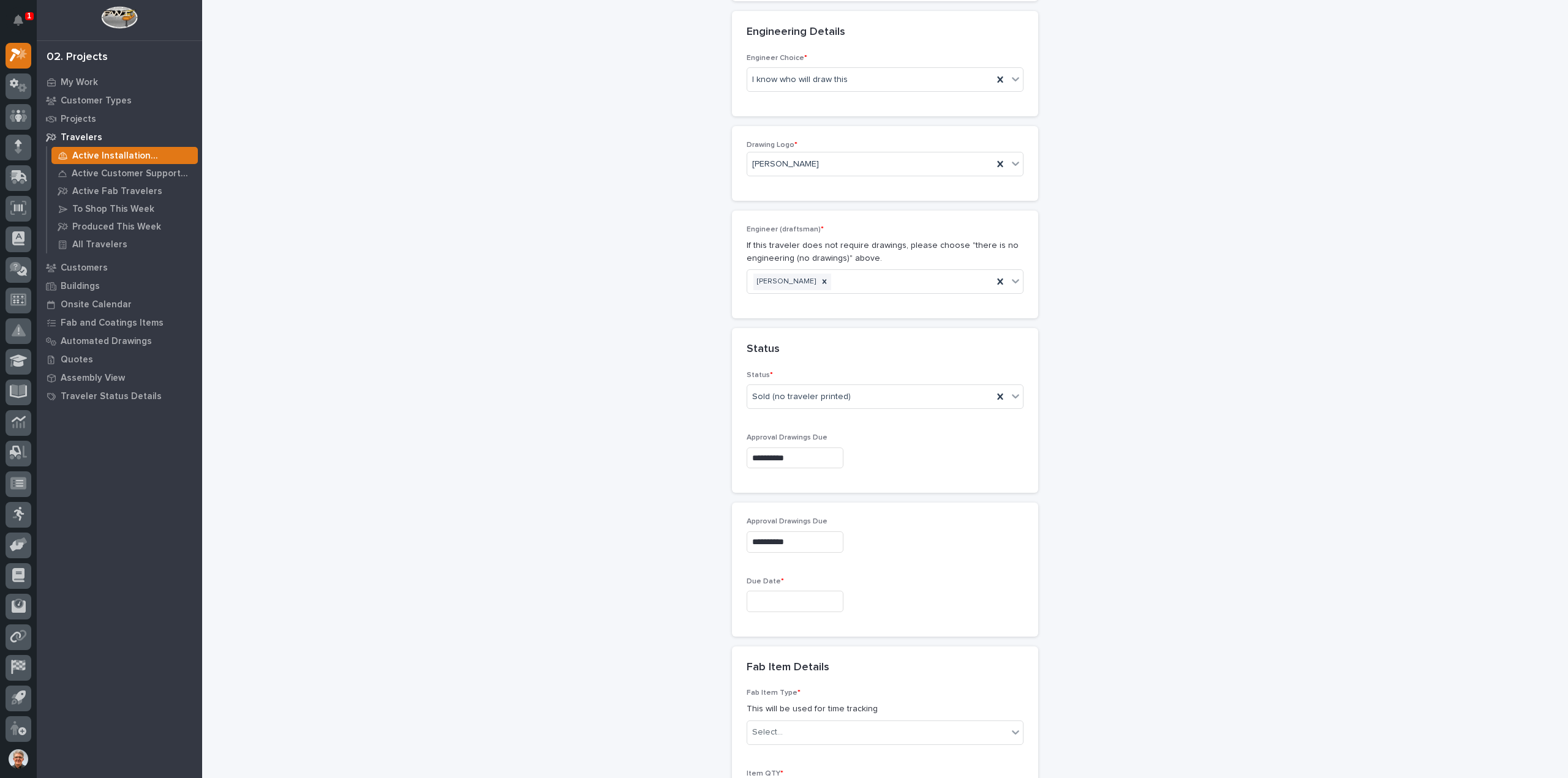
scroll to position [677, 0]
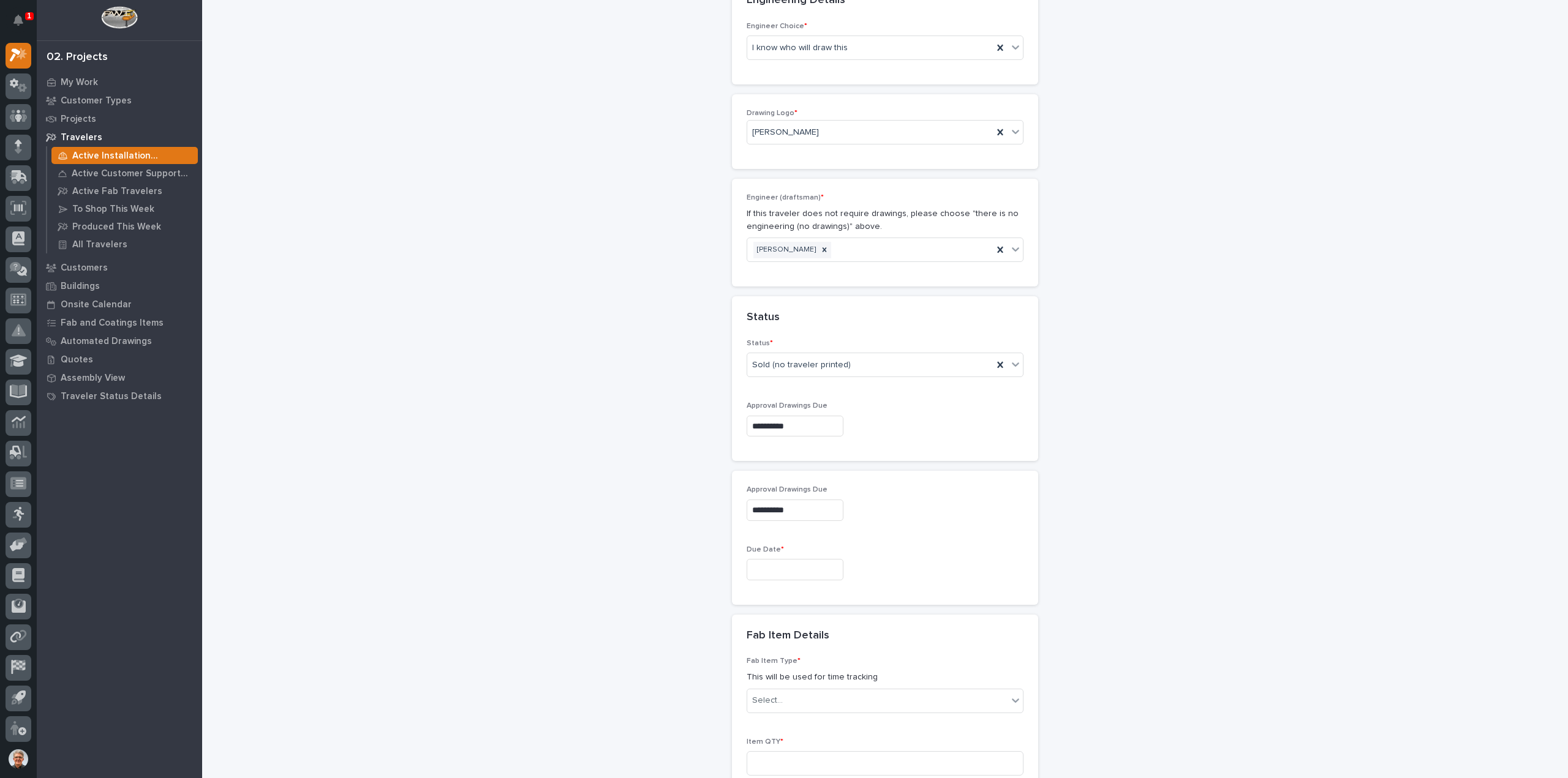
click at [757, 559] on input "text" at bounding box center [795, 570] width 97 height 21
click at [785, 465] on div "24" at bounding box center [786, 462] width 16 height 16
type input "**********"
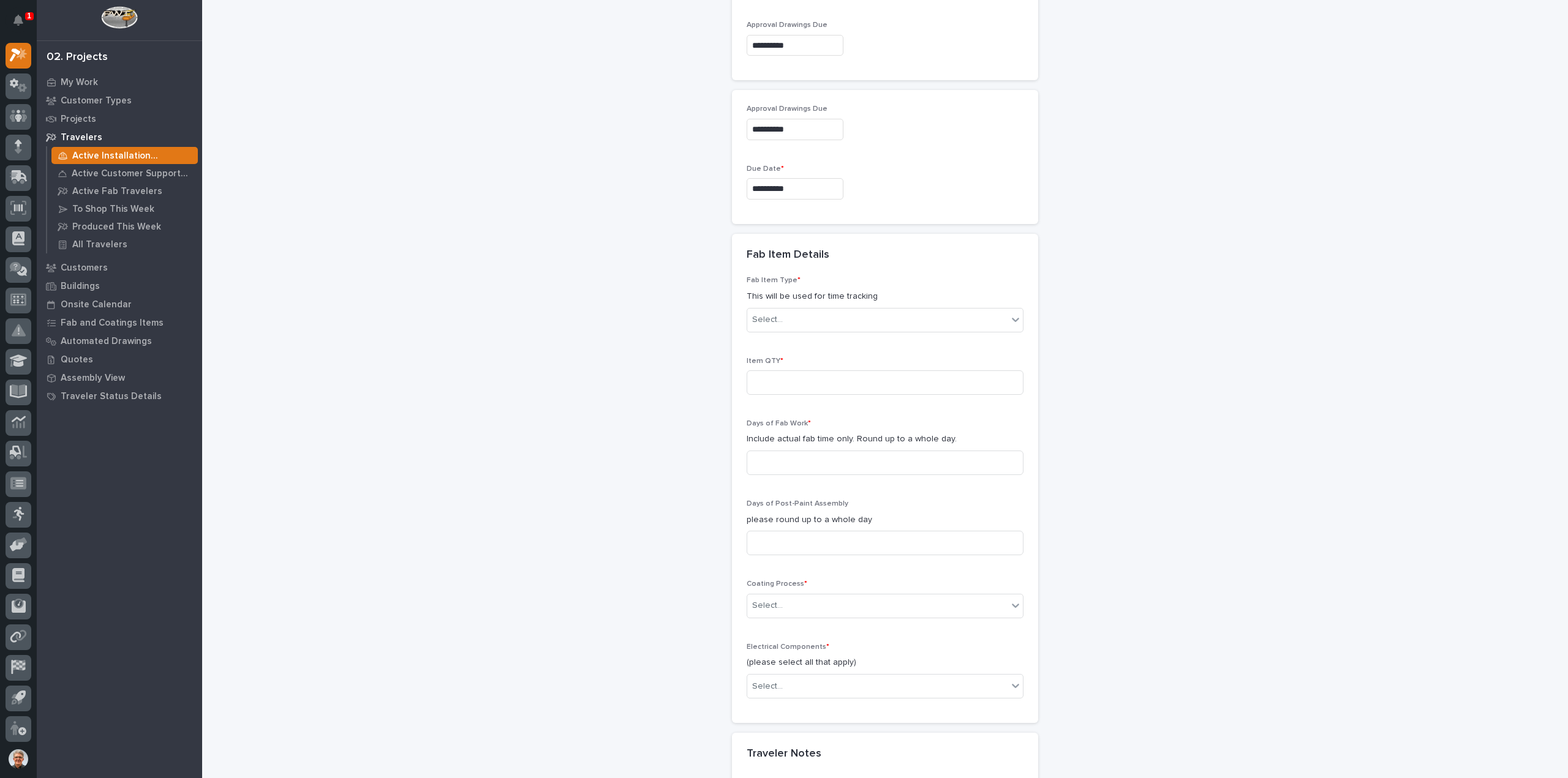
scroll to position [1085, 0]
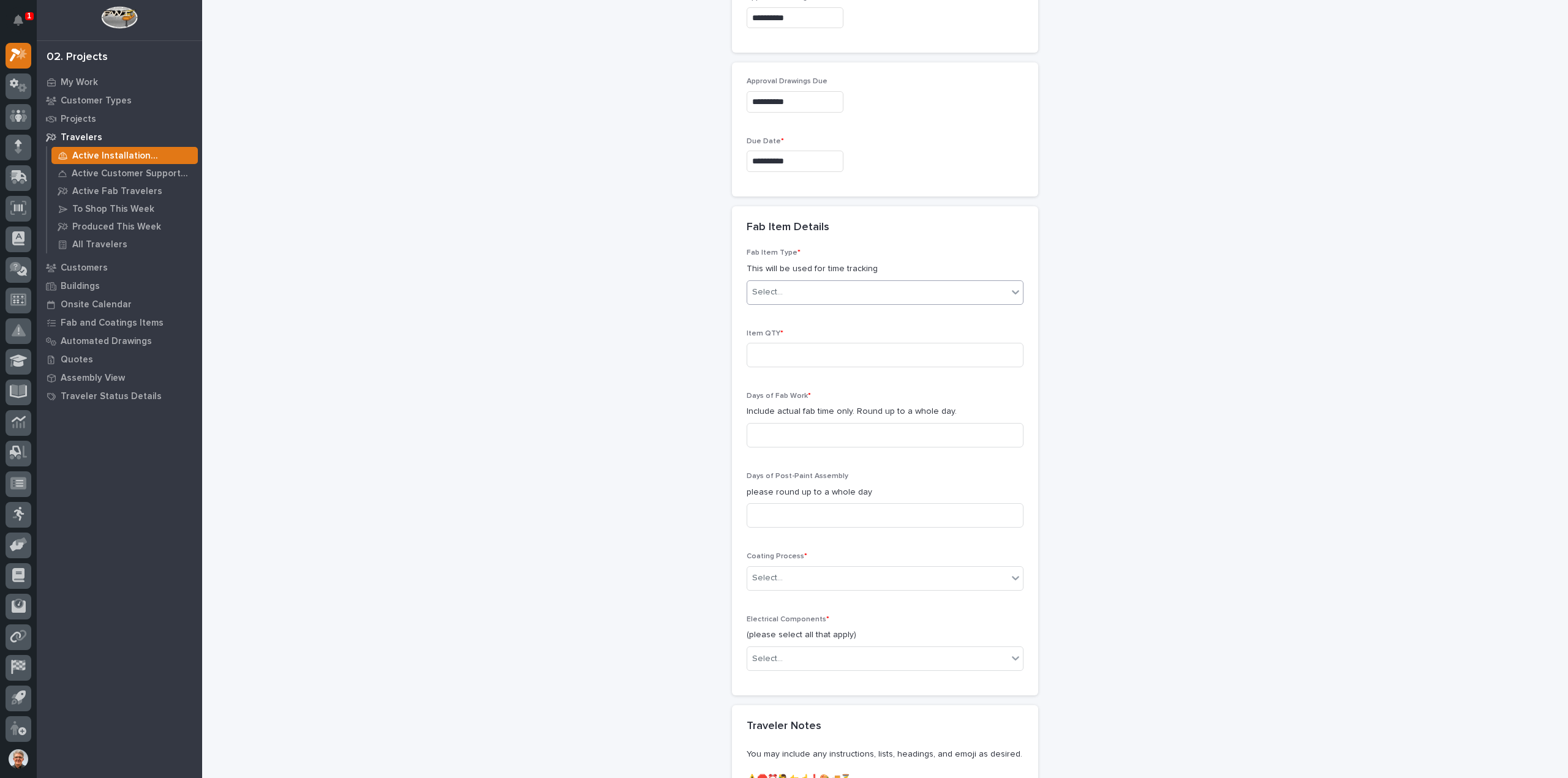
click at [1009, 286] on icon at bounding box center [1015, 292] width 12 height 12
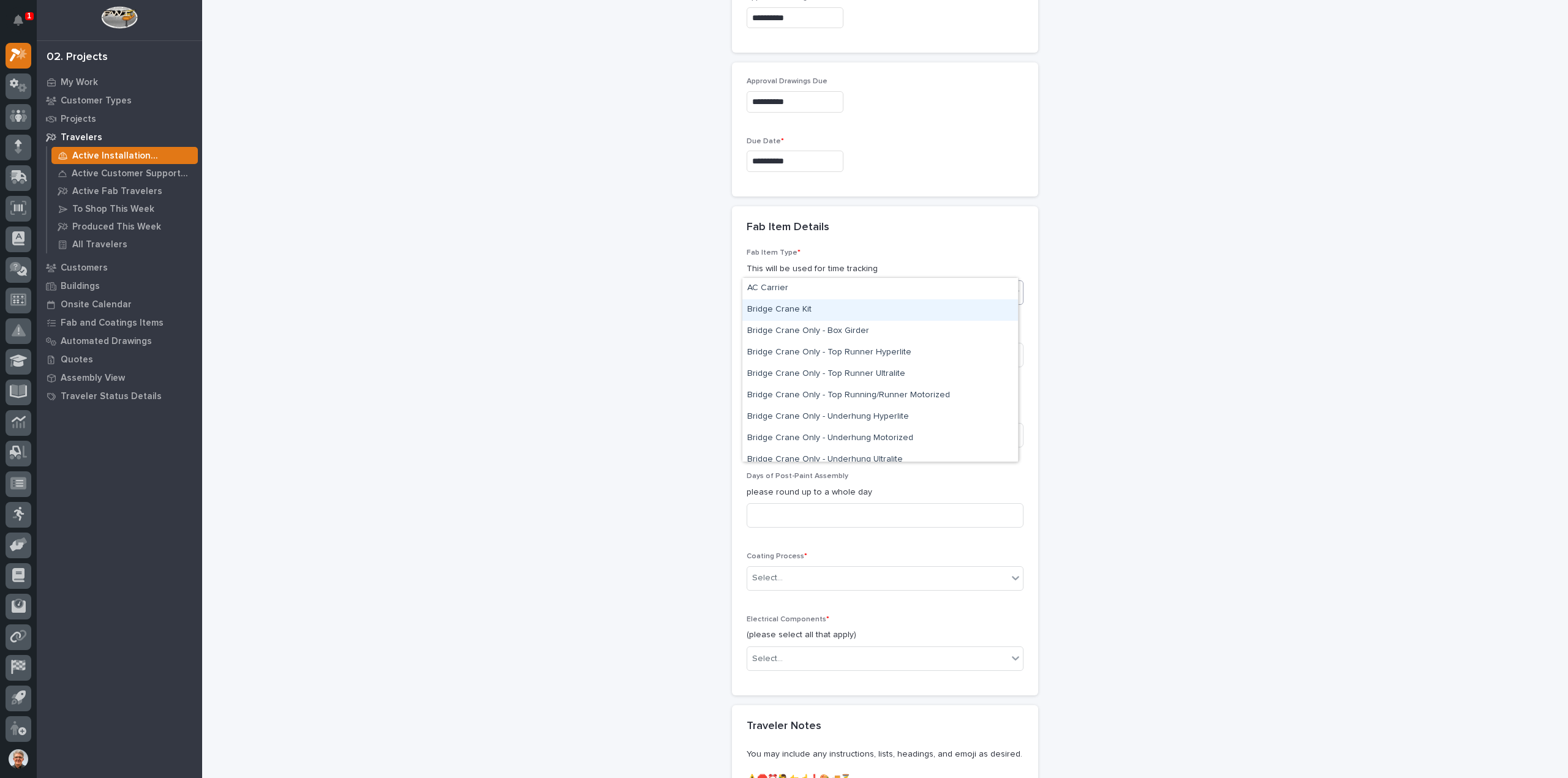
click at [760, 309] on div "Bridge Crane Kit" at bounding box center [880, 310] width 276 height 21
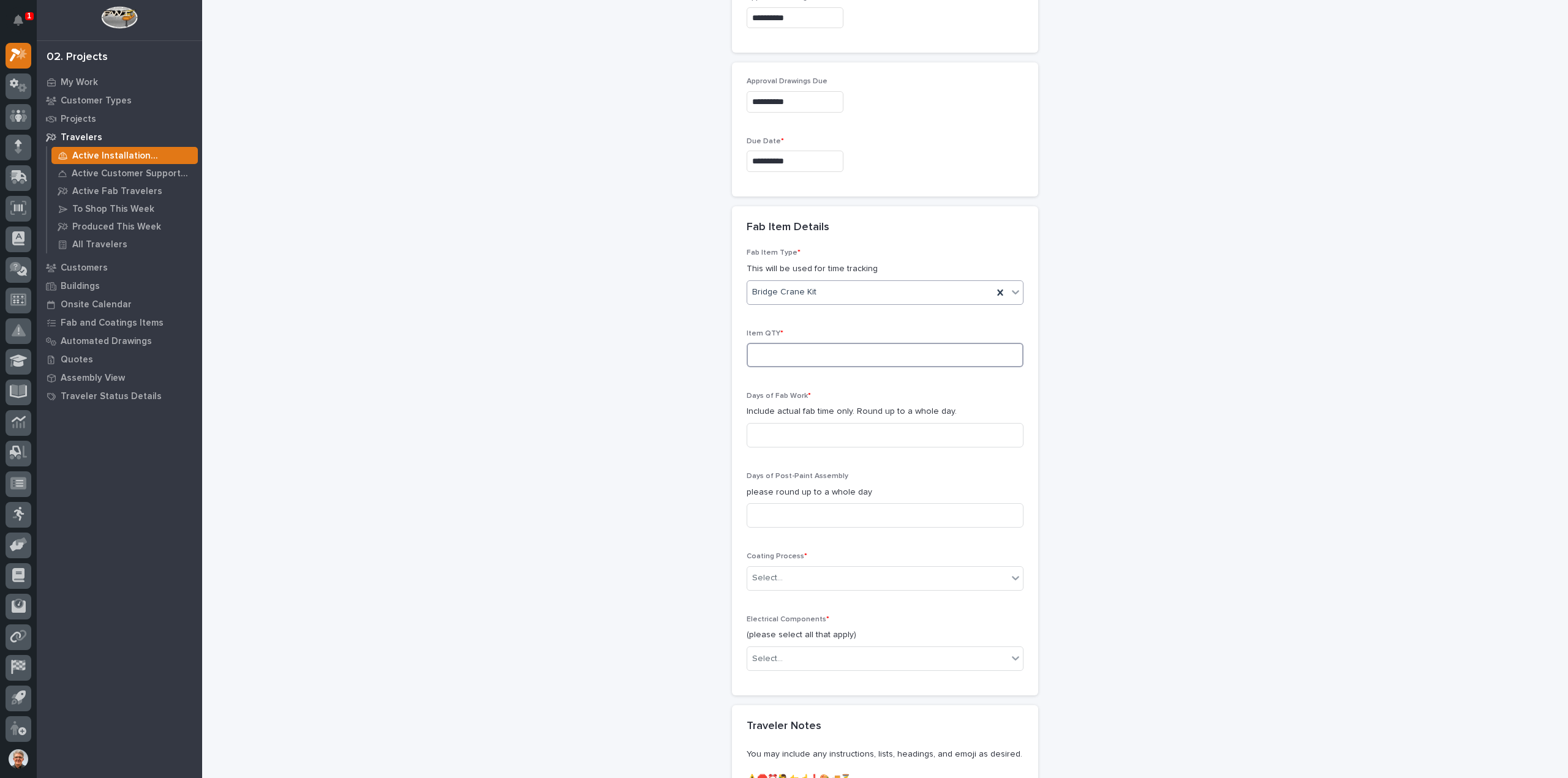
click at [755, 343] on input at bounding box center [884, 355] width 277 height 24
type input "1"
click at [750, 423] on input at bounding box center [884, 435] width 277 height 24
type input "1"
click at [752, 503] on input at bounding box center [884, 515] width 277 height 24
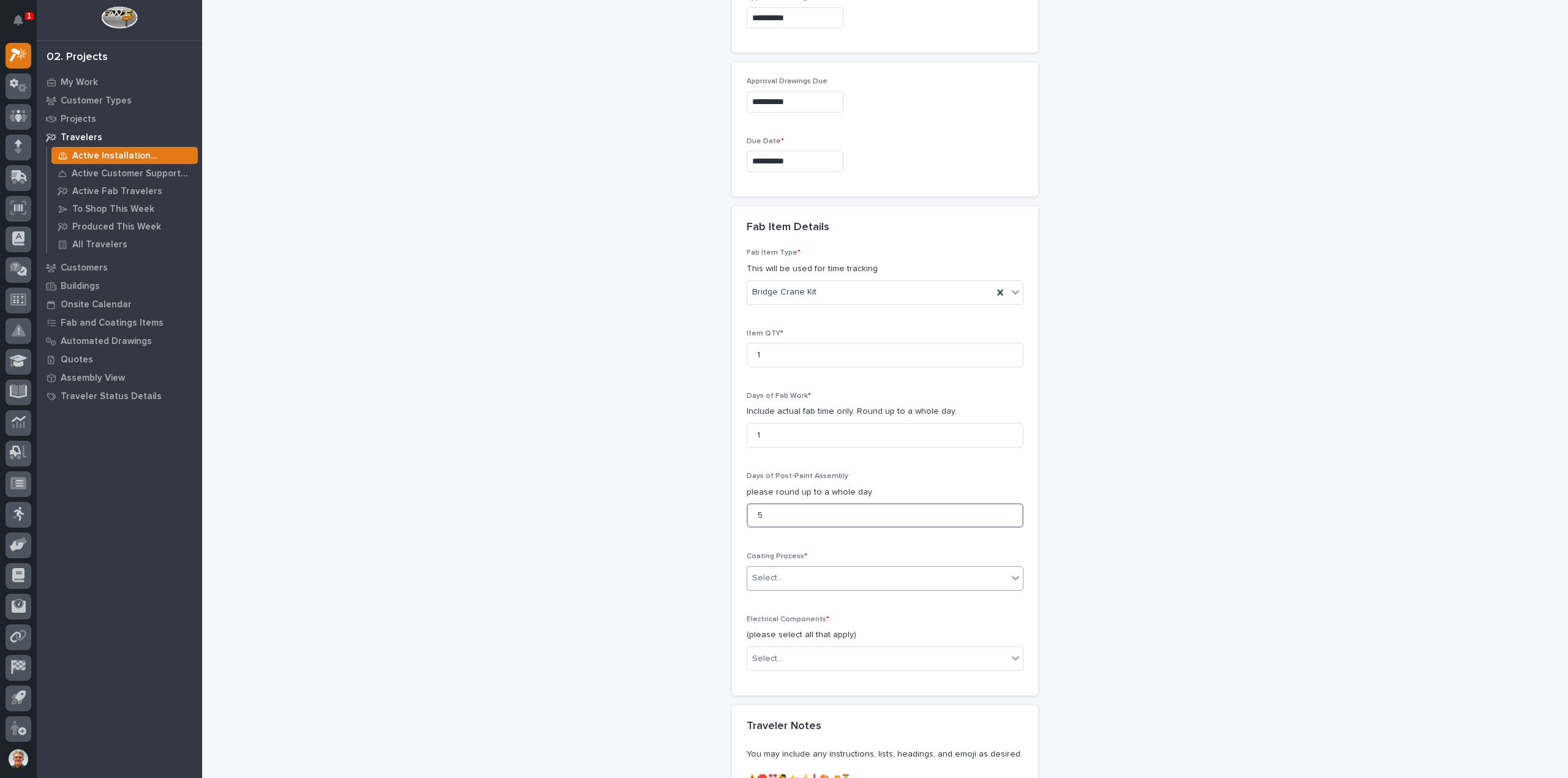
type input "5"
click at [771, 572] on div "Select..." at bounding box center [768, 578] width 31 height 13
click at [769, 596] on div "In-House Paint/Powder" at bounding box center [880, 595] width 276 height 21
click at [771, 652] on div "Select..." at bounding box center [768, 659] width 31 height 13
drag, startPoint x: 764, startPoint y: 664, endPoint x: 761, endPoint y: 670, distance: 6.7
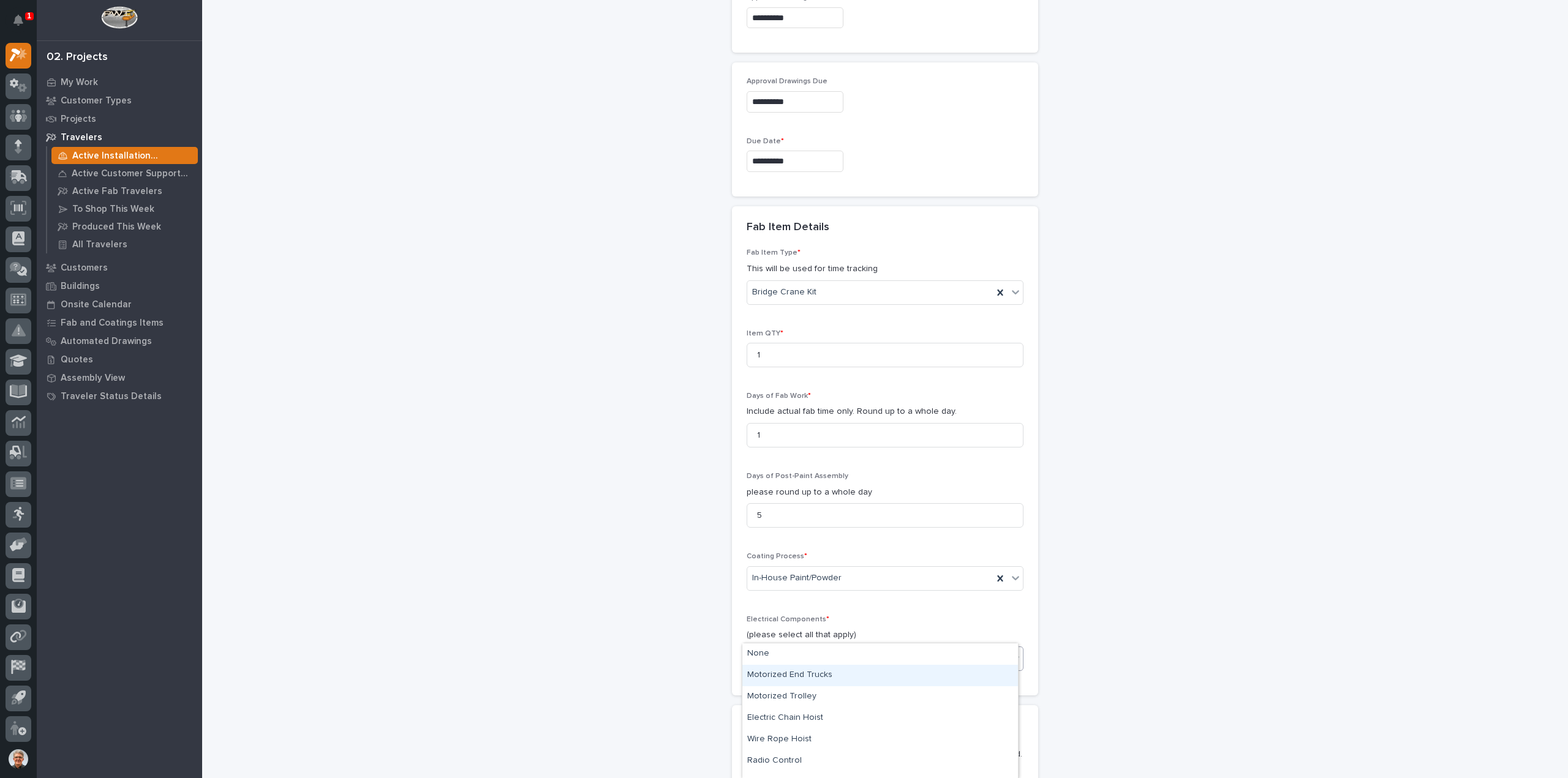
click at [761, 670] on div "Motorized End Trucks" at bounding box center [880, 675] width 276 height 21
click at [1012, 656] on icon at bounding box center [1015, 658] width 7 height 4
click at [773, 716] on div "Wire Rope Hoist" at bounding box center [880, 718] width 276 height 21
click at [1009, 652] on icon at bounding box center [1015, 658] width 12 height 12
click at [777, 739] on div "Pendant Control" at bounding box center [880, 740] width 276 height 21
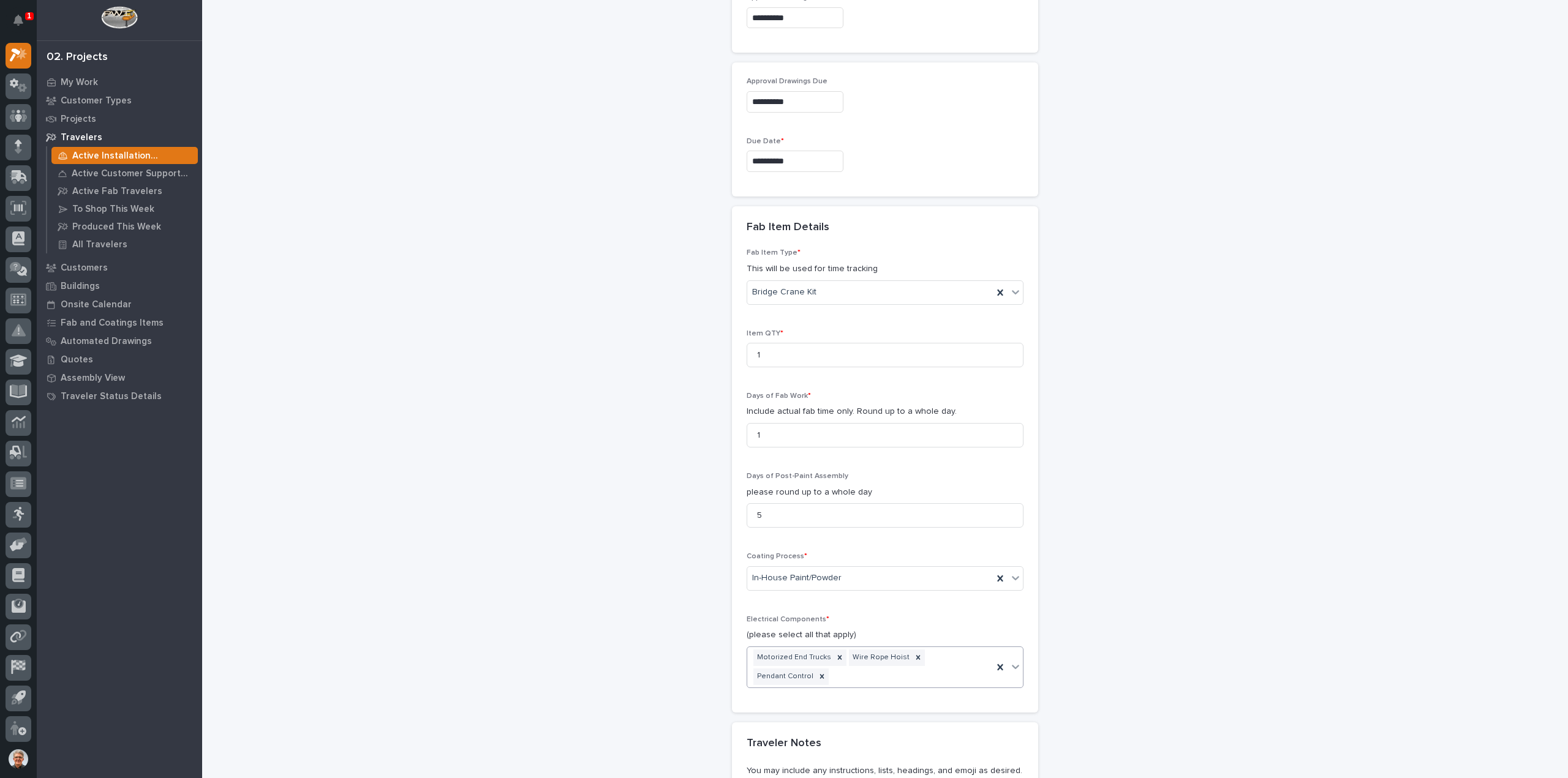
click at [1013, 661] on icon at bounding box center [1015, 666] width 12 height 12
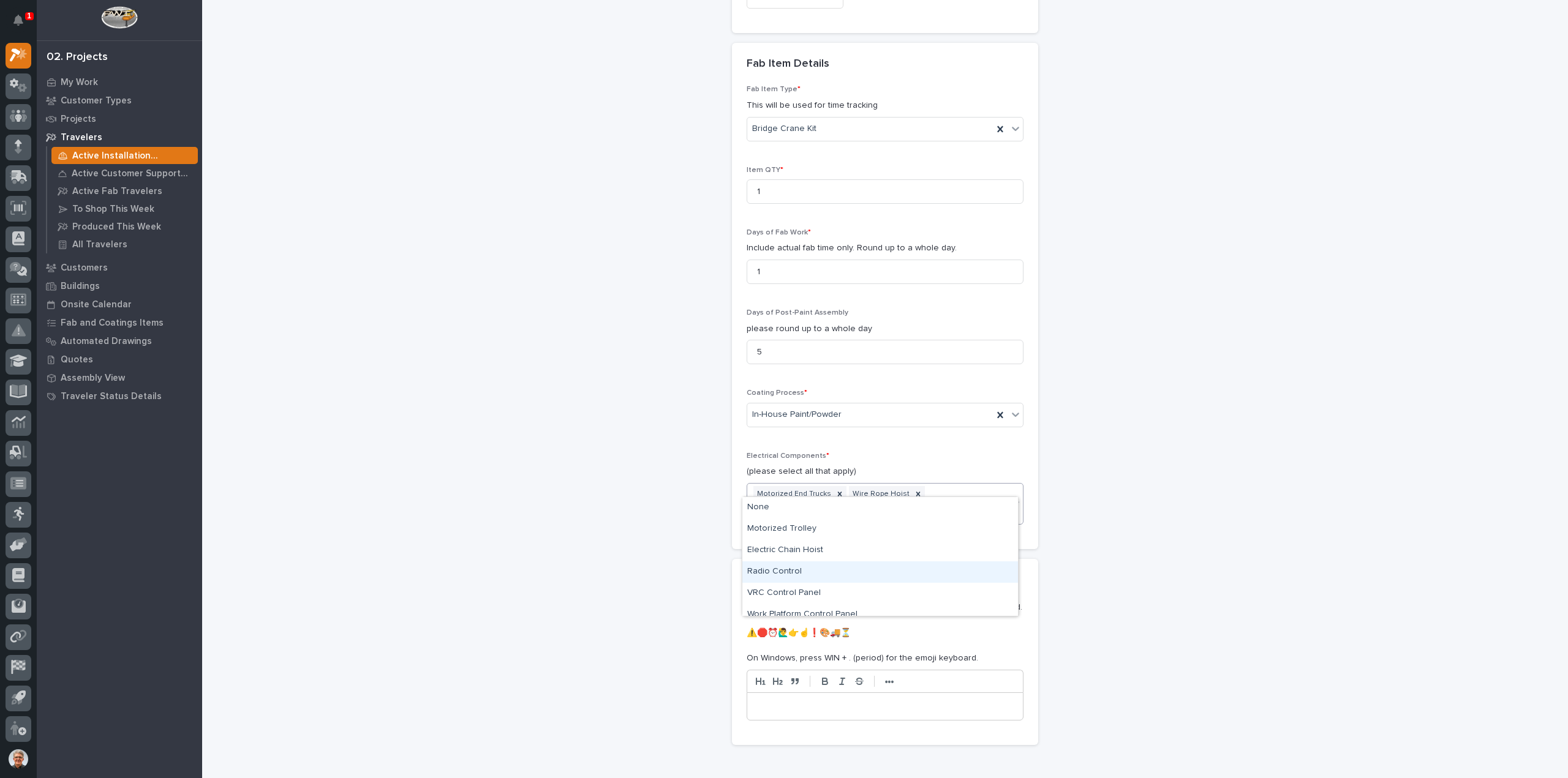
scroll to position [31, 0]
click at [778, 603] on div "Specialty/Custom Control Panel" at bounding box center [880, 605] width 276 height 21
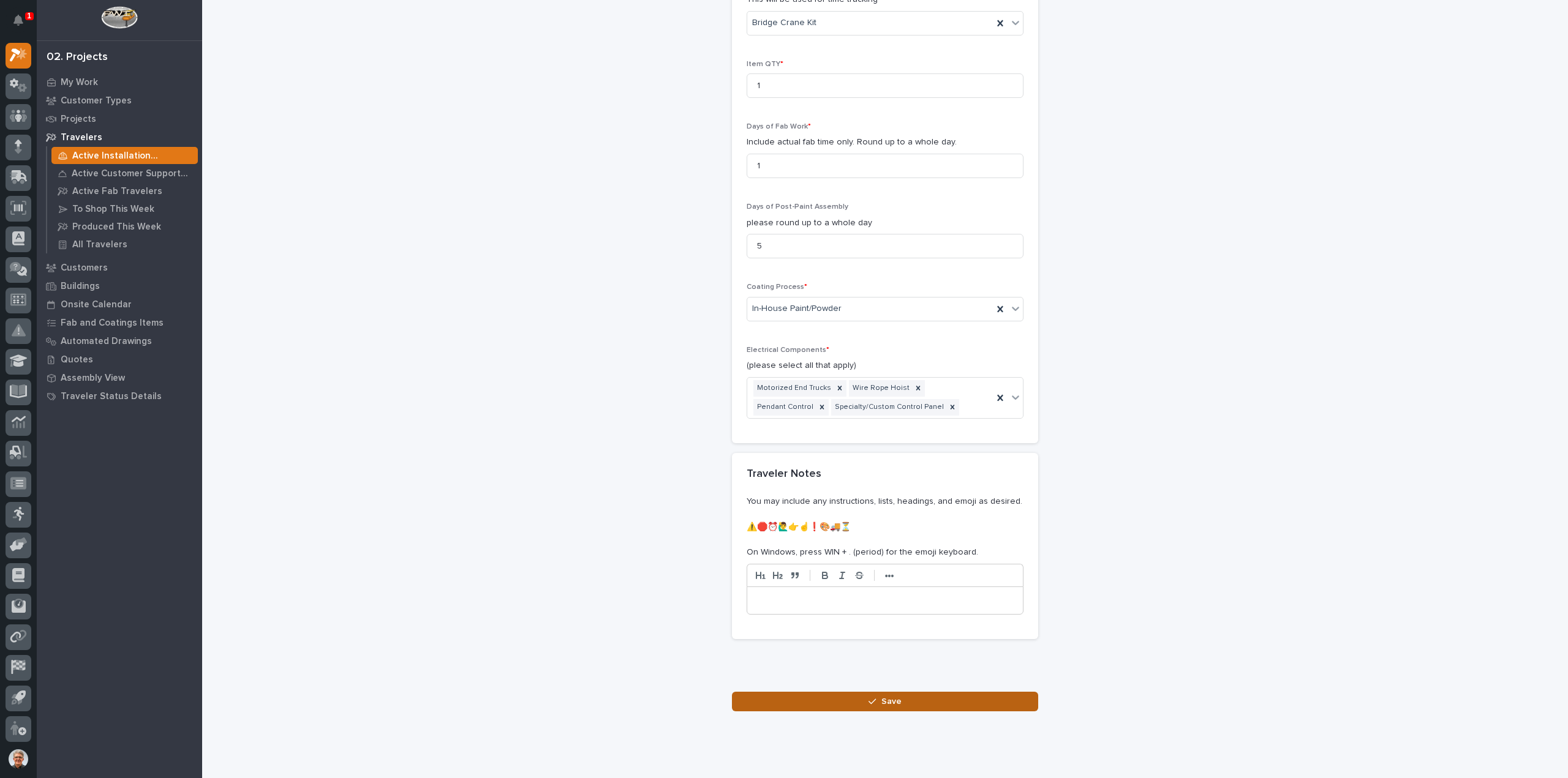
click at [886, 696] on span "Save" at bounding box center [891, 702] width 20 height 11
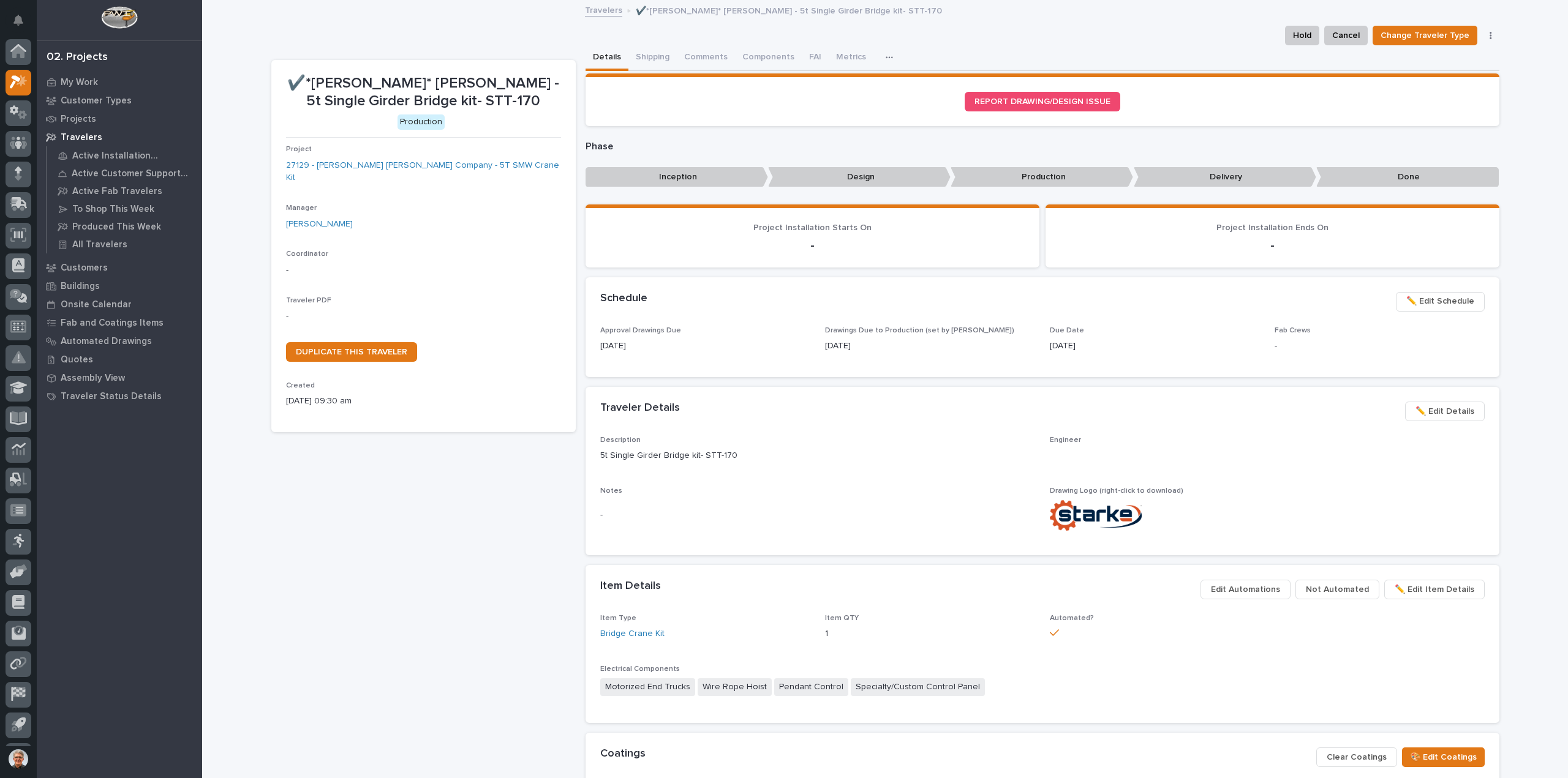
scroll to position [27, 0]
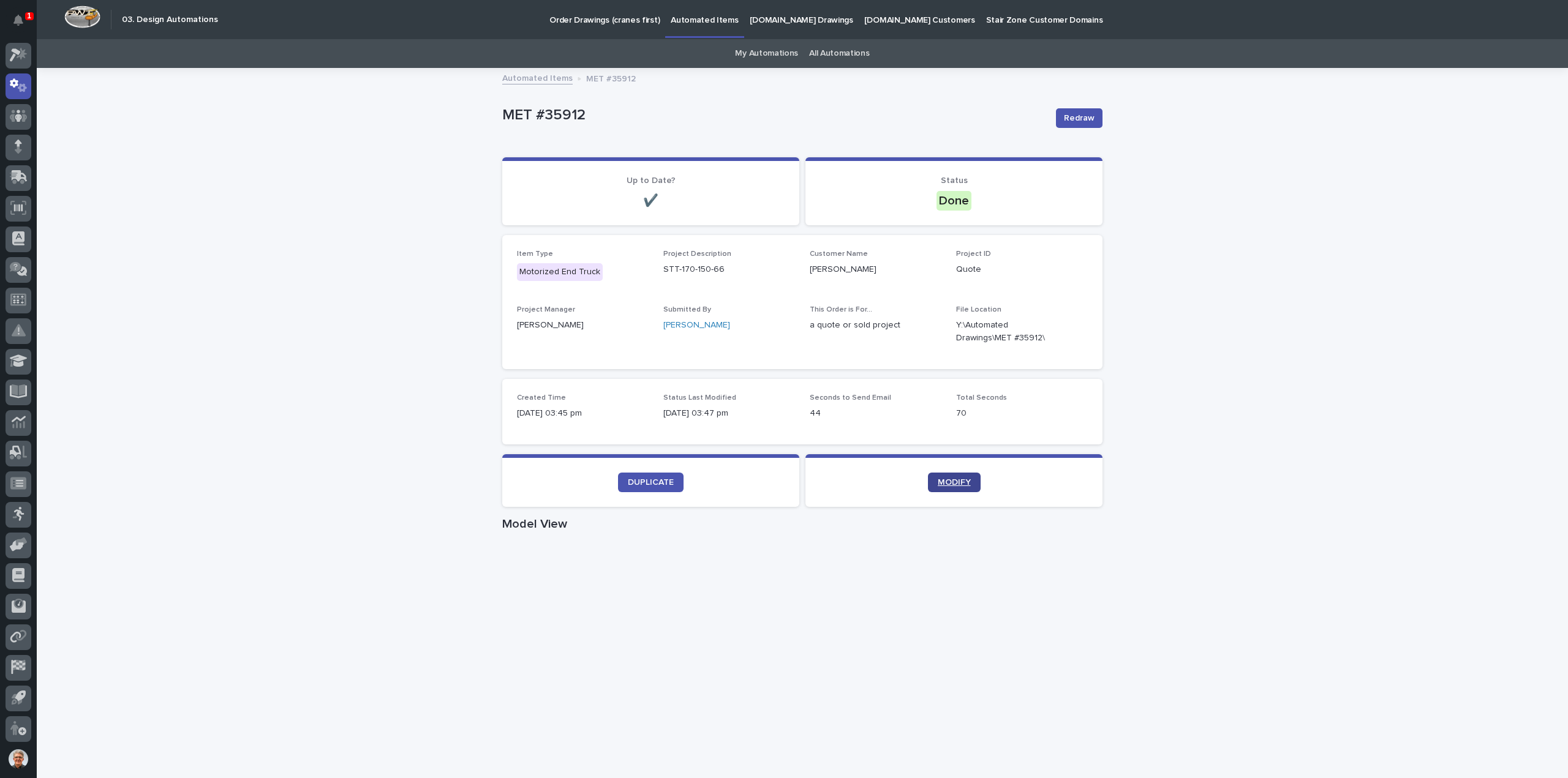
click at [948, 480] on span "MODIFY" at bounding box center [955, 482] width 33 height 9
